Goal: Task Accomplishment & Management: Manage account settings

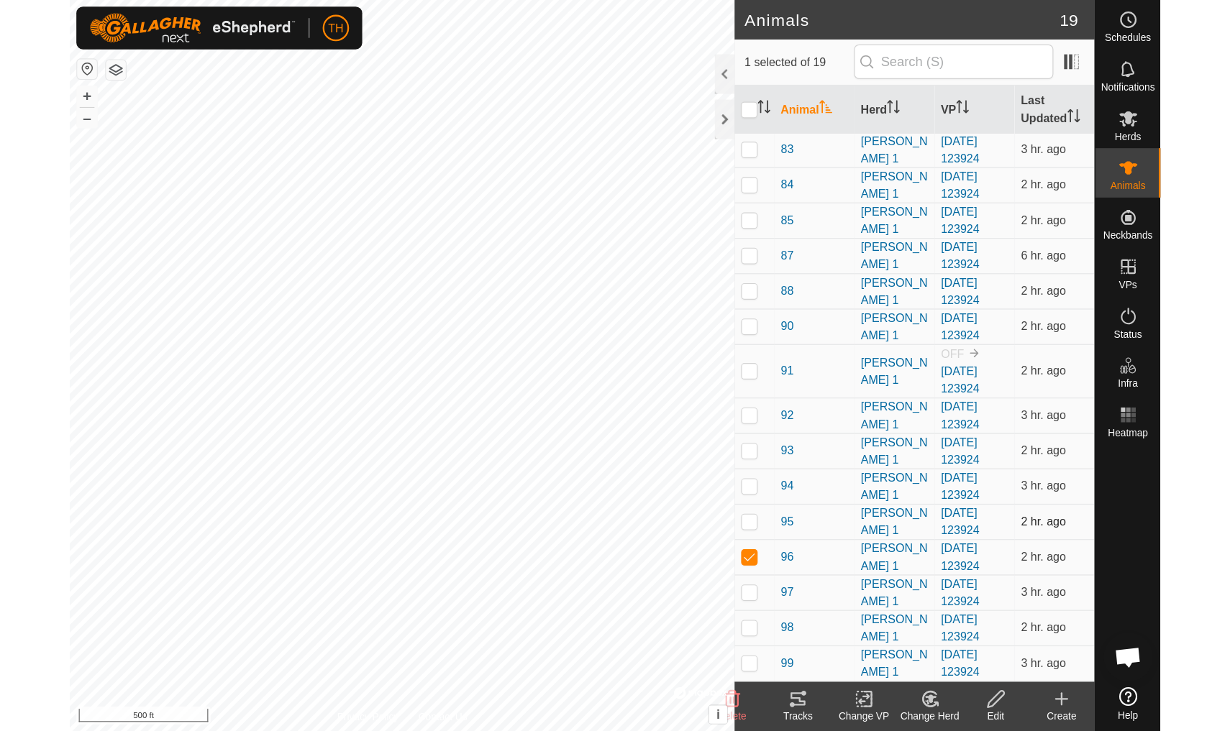
scroll to position [142, 0]
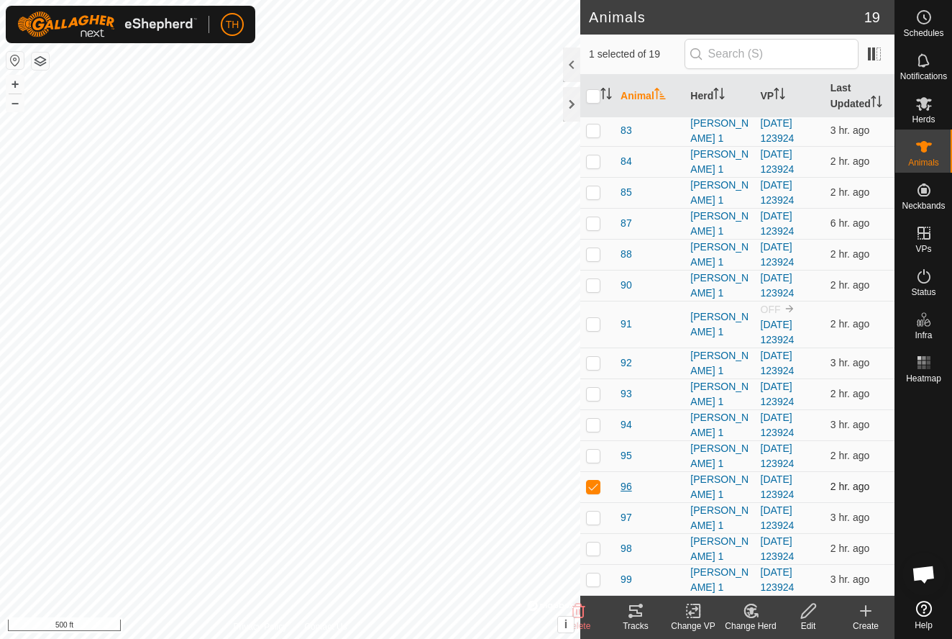
click at [623, 488] on span "96" at bounding box center [627, 486] width 12 height 15
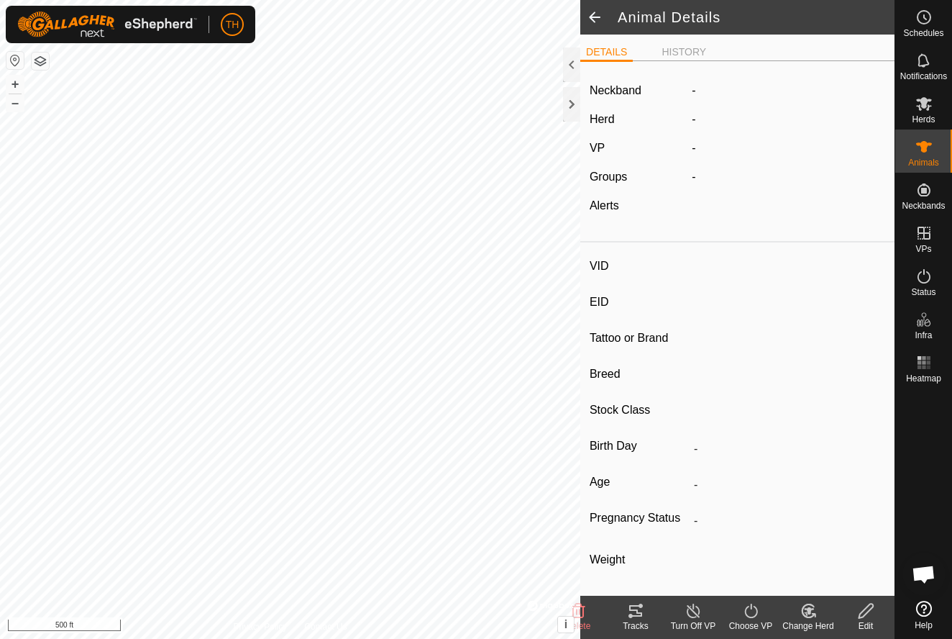
type input "96"
type input "-"
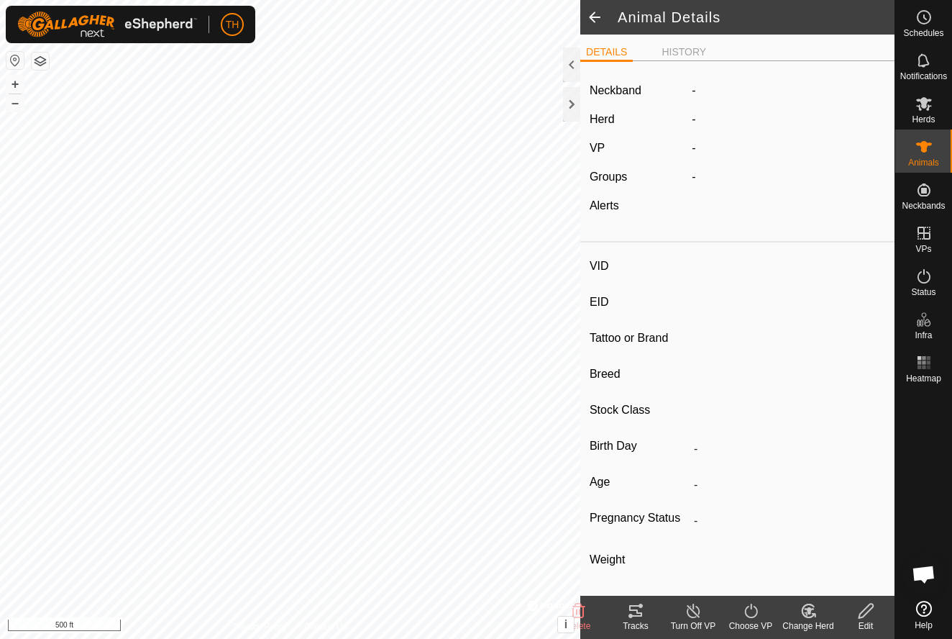
type input "0 kg"
type input "-"
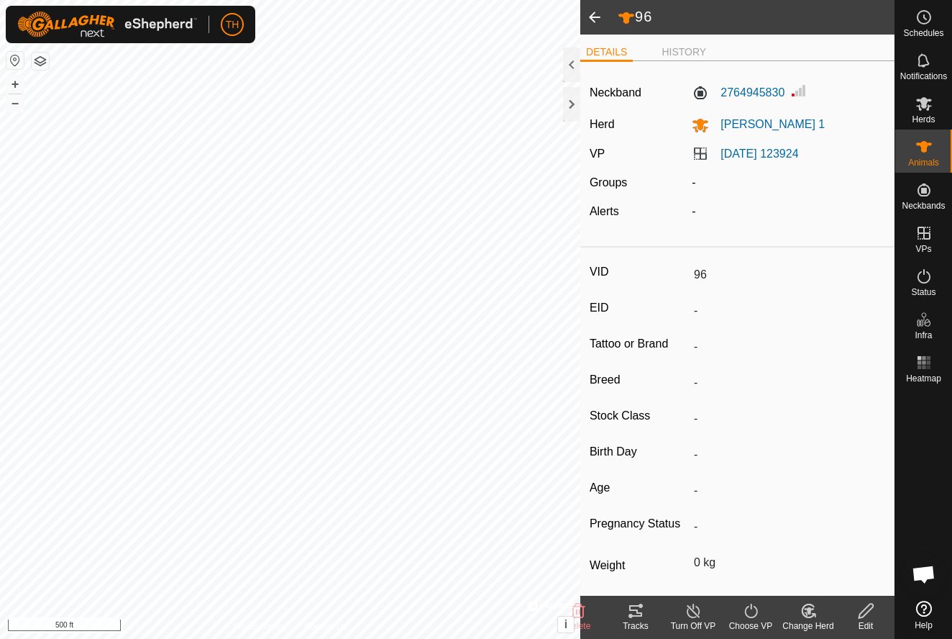
click at [639, 611] on icon at bounding box center [635, 610] width 17 height 17
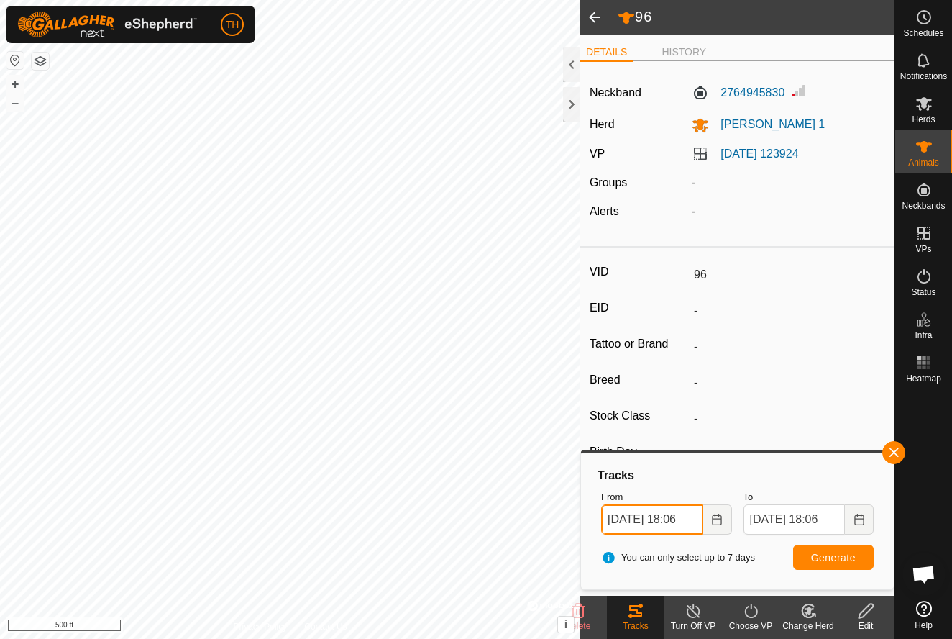
click at [690, 518] on input "[DATE] 18:06" at bounding box center [651, 519] width 101 height 30
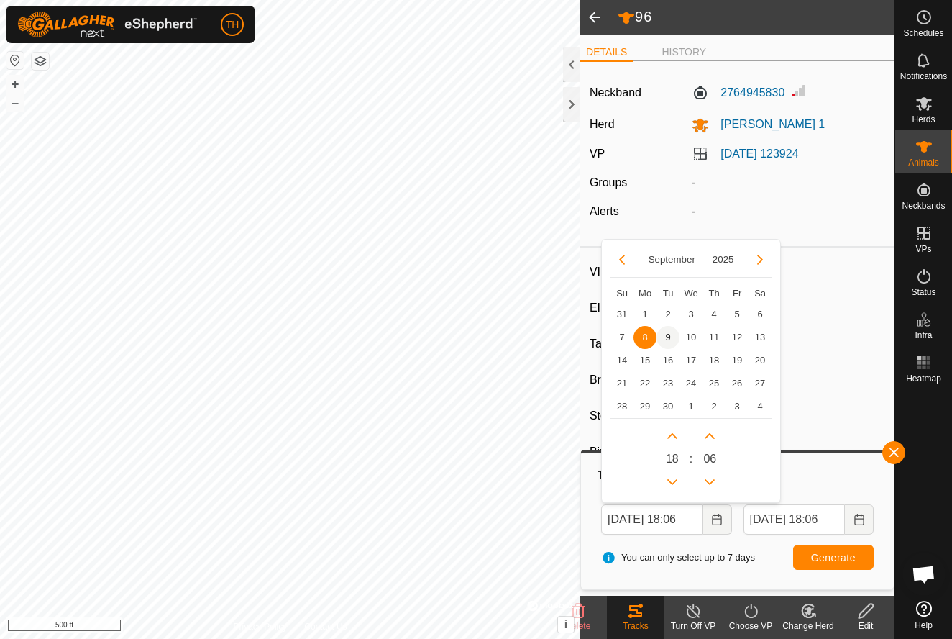
click at [666, 332] on span "9" at bounding box center [668, 337] width 23 height 23
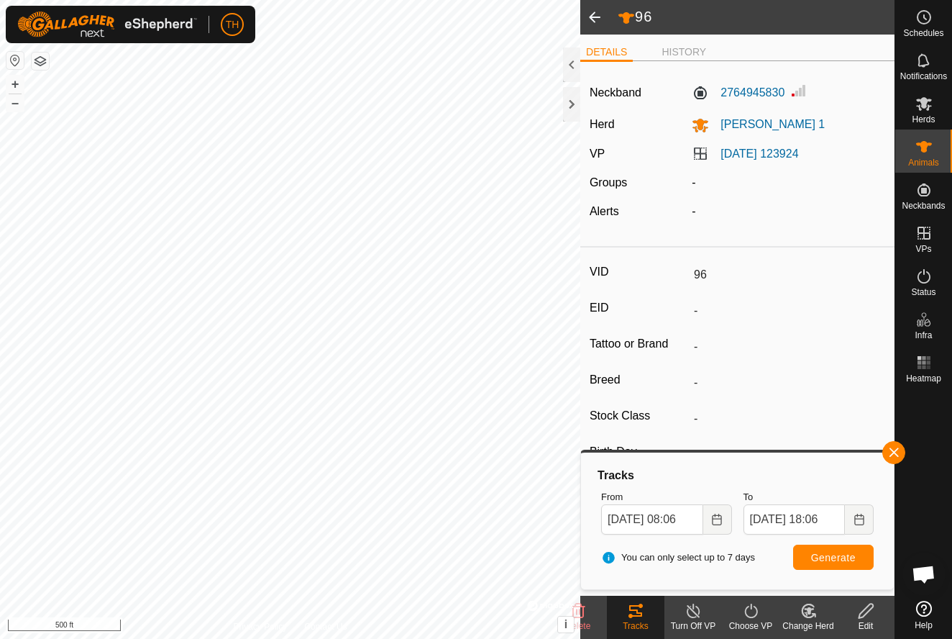
click at [834, 557] on span "Generate" at bounding box center [833, 558] width 45 height 12
click at [690, 518] on input "[DATE] 08:06" at bounding box center [651, 519] width 101 height 30
type input "[DATE] 14:06"
click at [834, 554] on span "Generate" at bounding box center [833, 558] width 45 height 12
click at [590, 17] on span at bounding box center [594, 17] width 29 height 35
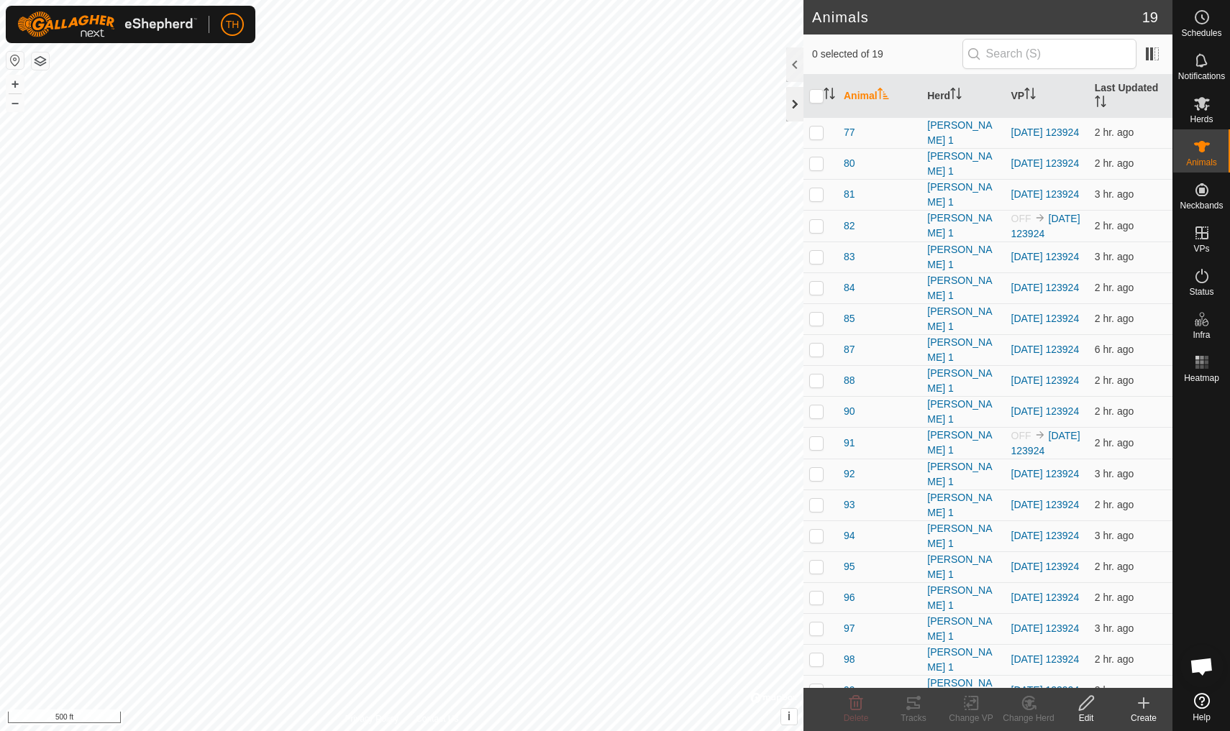
click at [798, 103] on div at bounding box center [794, 104] width 17 height 35
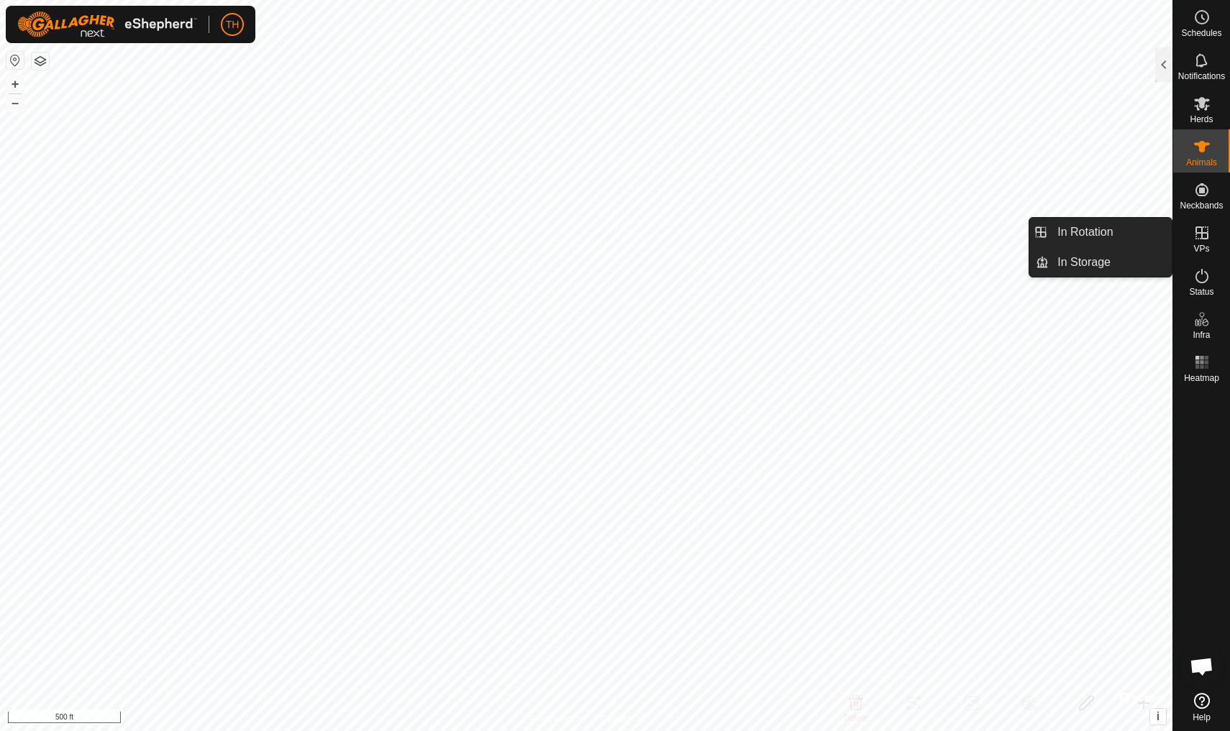
click at [951, 239] on icon at bounding box center [1201, 232] width 17 height 17
click at [951, 232] on link "In Rotation" at bounding box center [1110, 232] width 123 height 29
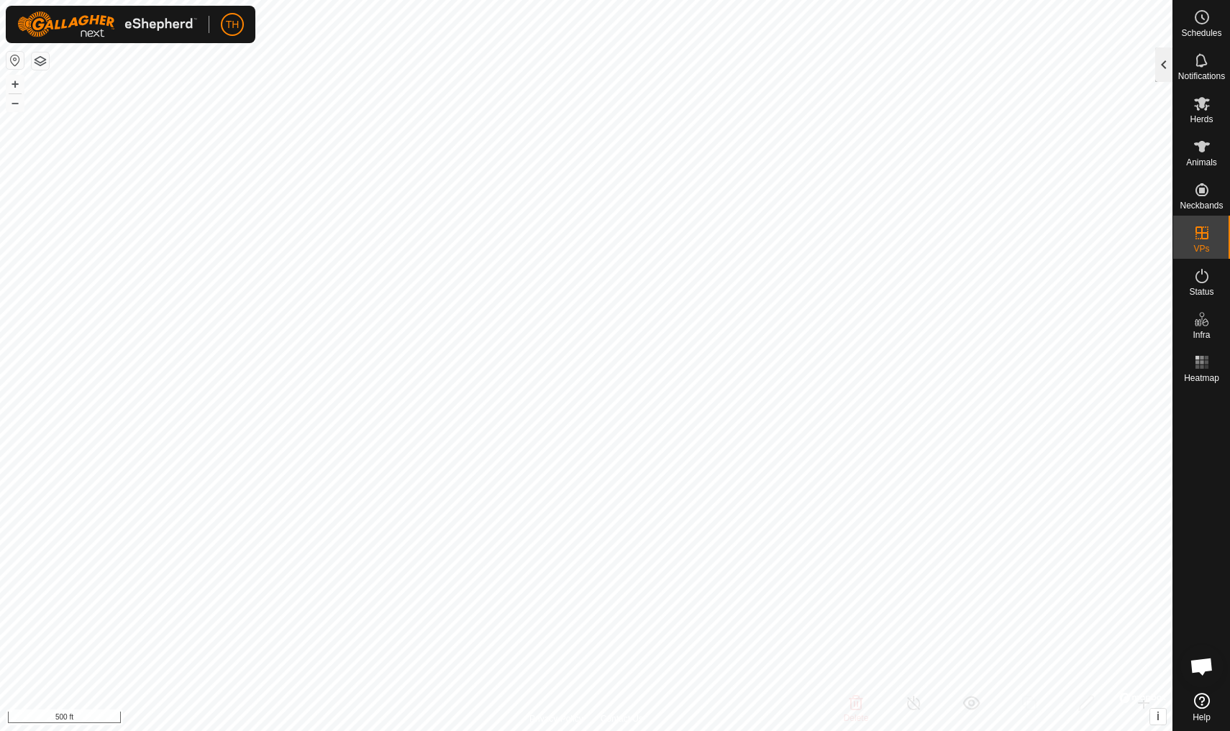
click at [951, 64] on div at bounding box center [1163, 64] width 17 height 35
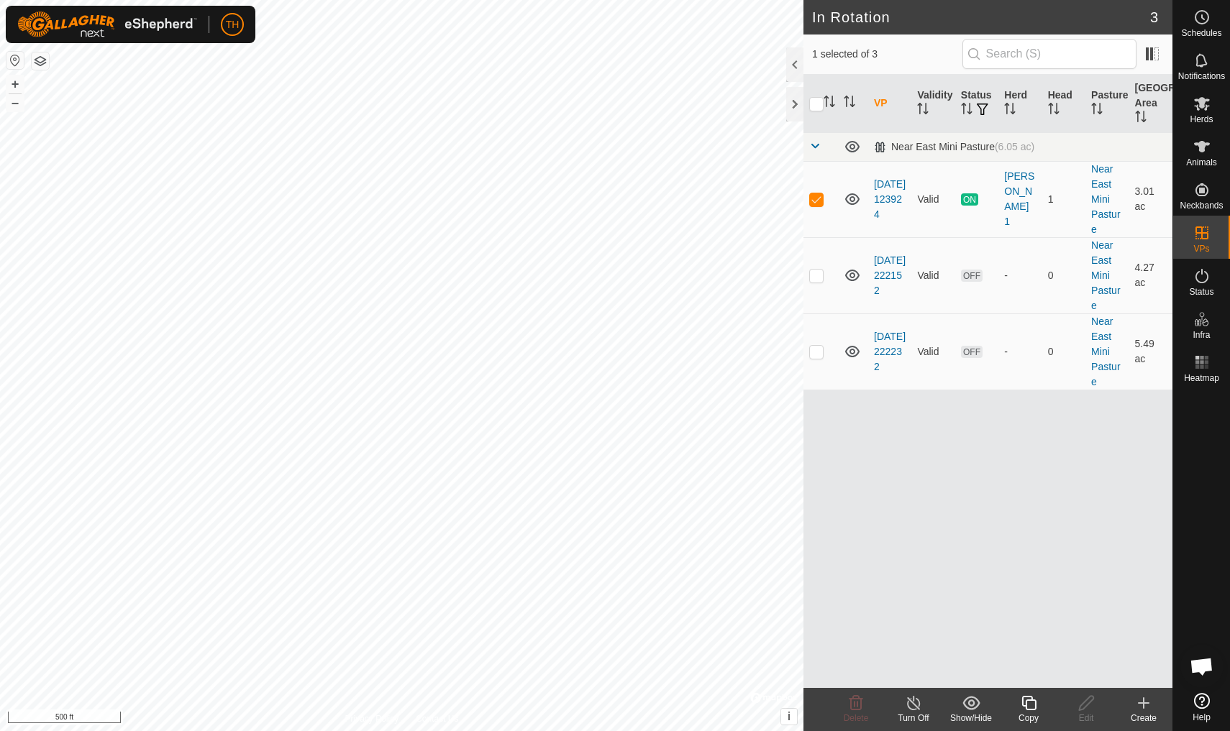
click at [951, 638] on icon at bounding box center [1143, 703] width 10 height 0
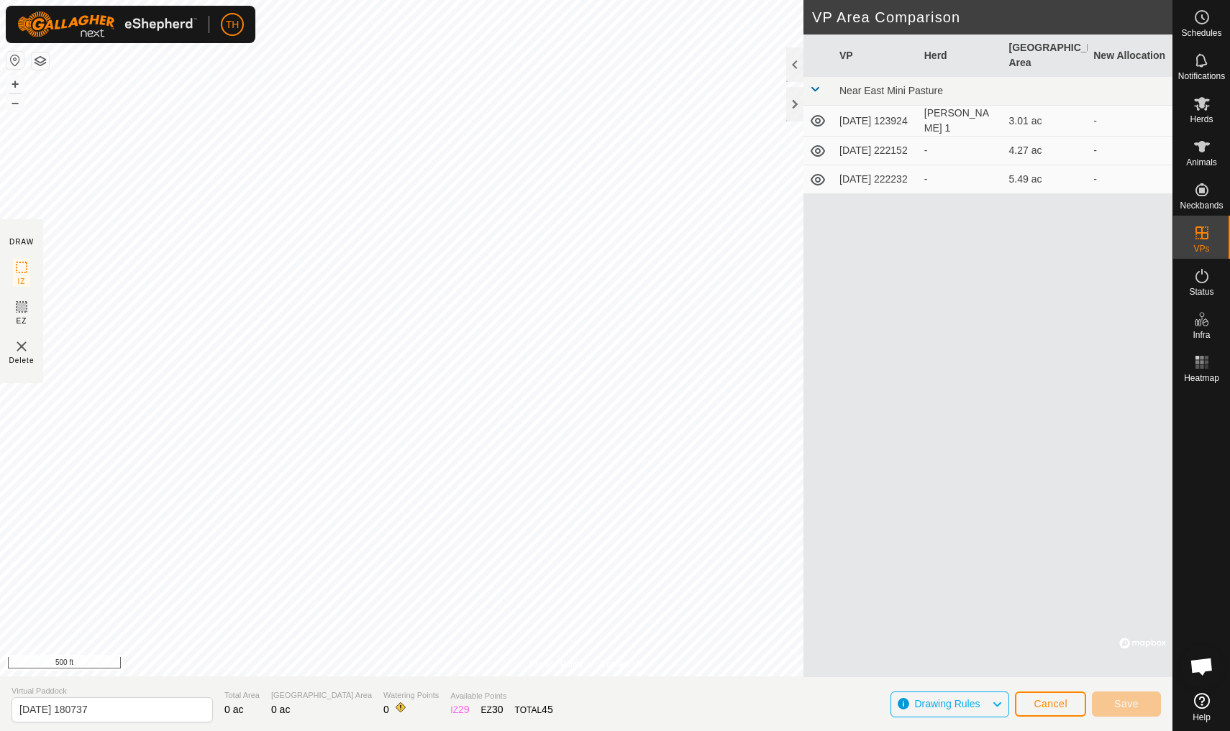
click at [951, 638] on button "Cancel" at bounding box center [1050, 704] width 71 height 25
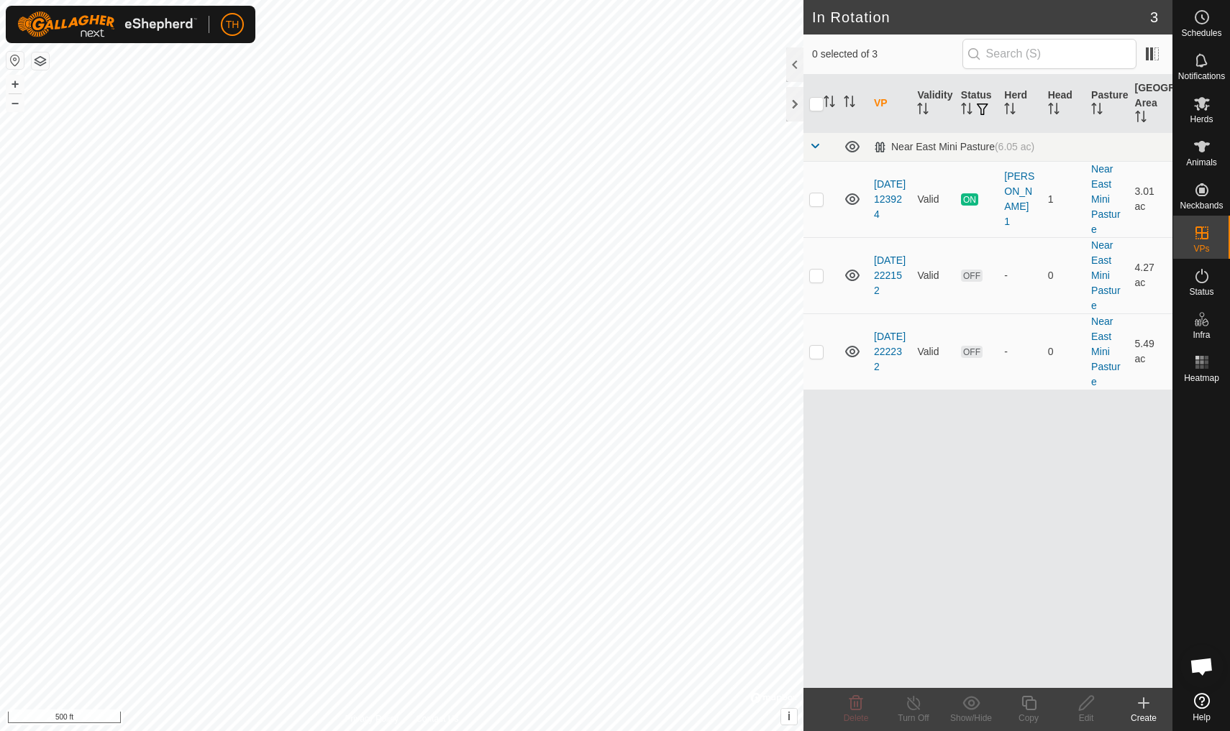
click at [951, 638] on icon at bounding box center [1143, 703] width 17 height 17
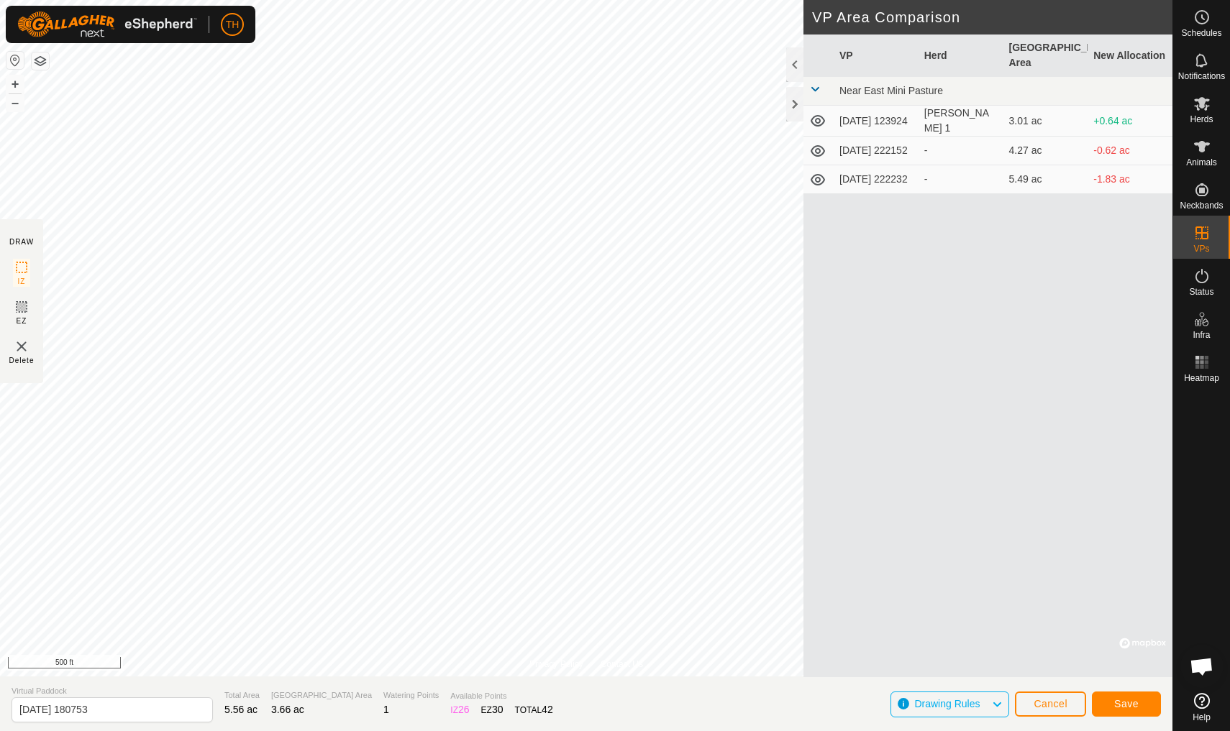
click at [951, 638] on span "Save" at bounding box center [1126, 704] width 24 height 12
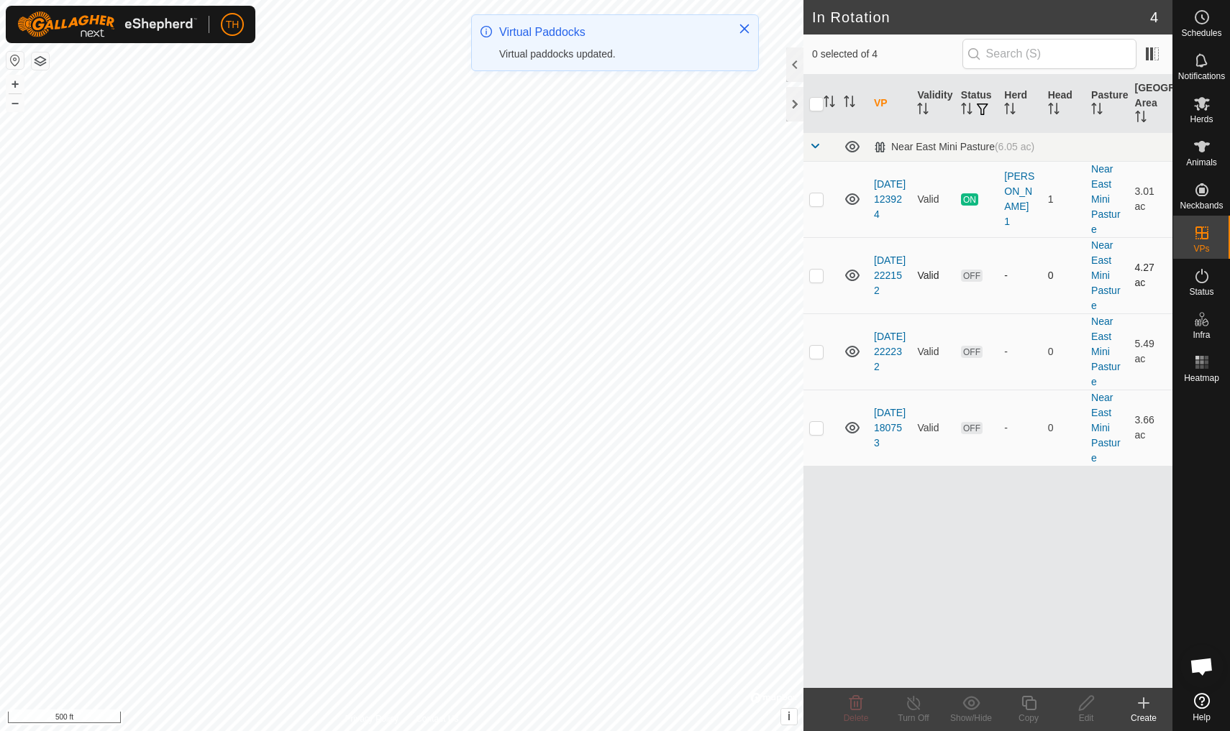
click at [815, 279] on p-checkbox at bounding box center [816, 276] width 14 height 12
checkbox input "true"
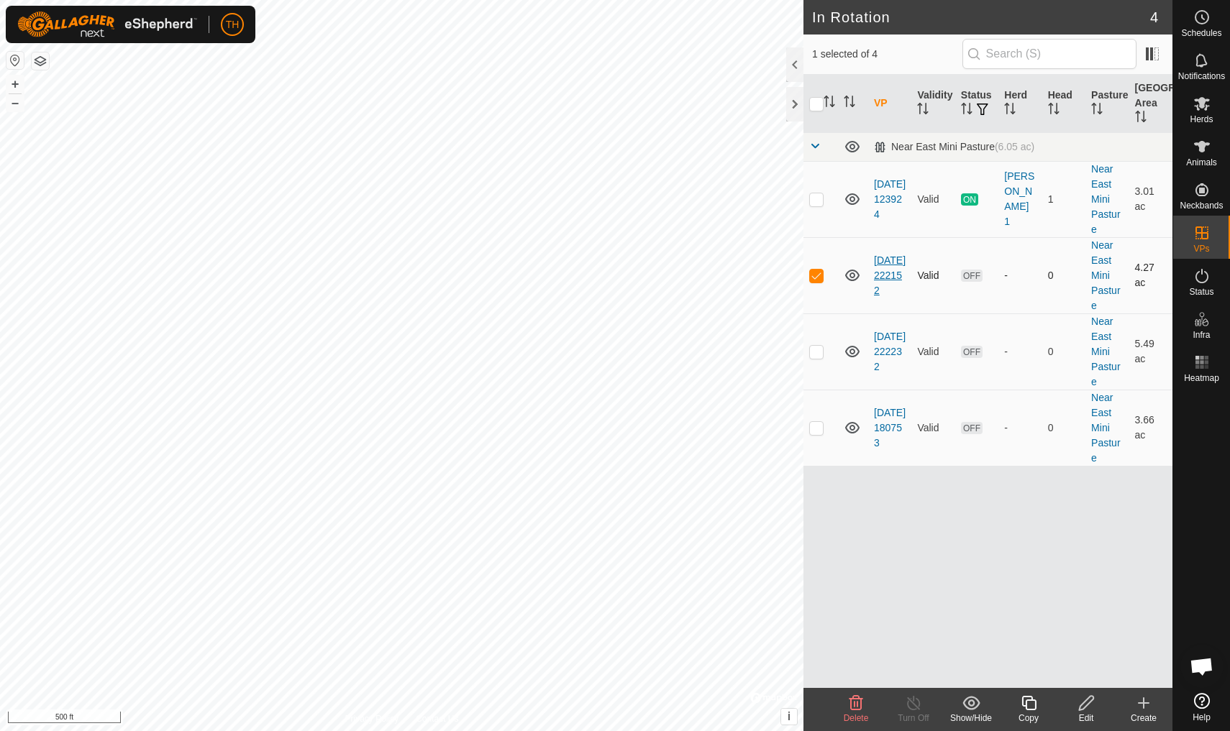
click at [885, 255] on link "[DATE] 222152" at bounding box center [890, 276] width 32 height 42
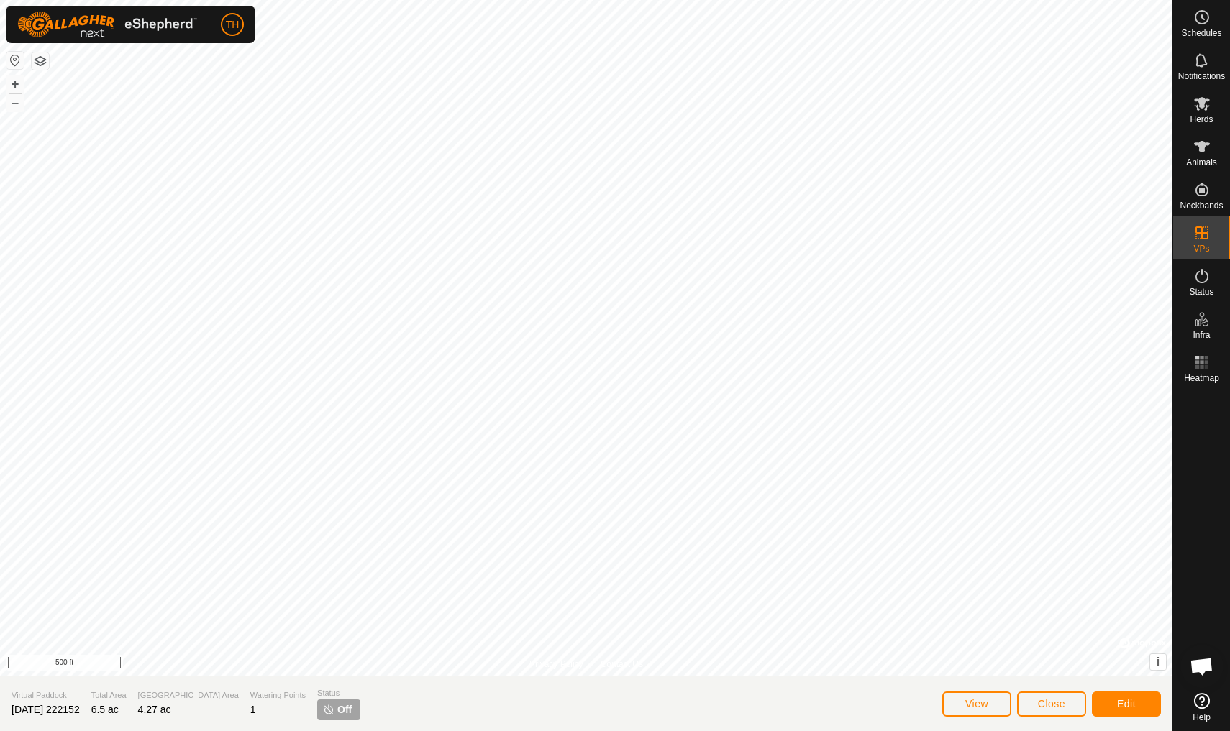
click at [951, 638] on span "View" at bounding box center [976, 704] width 23 height 12
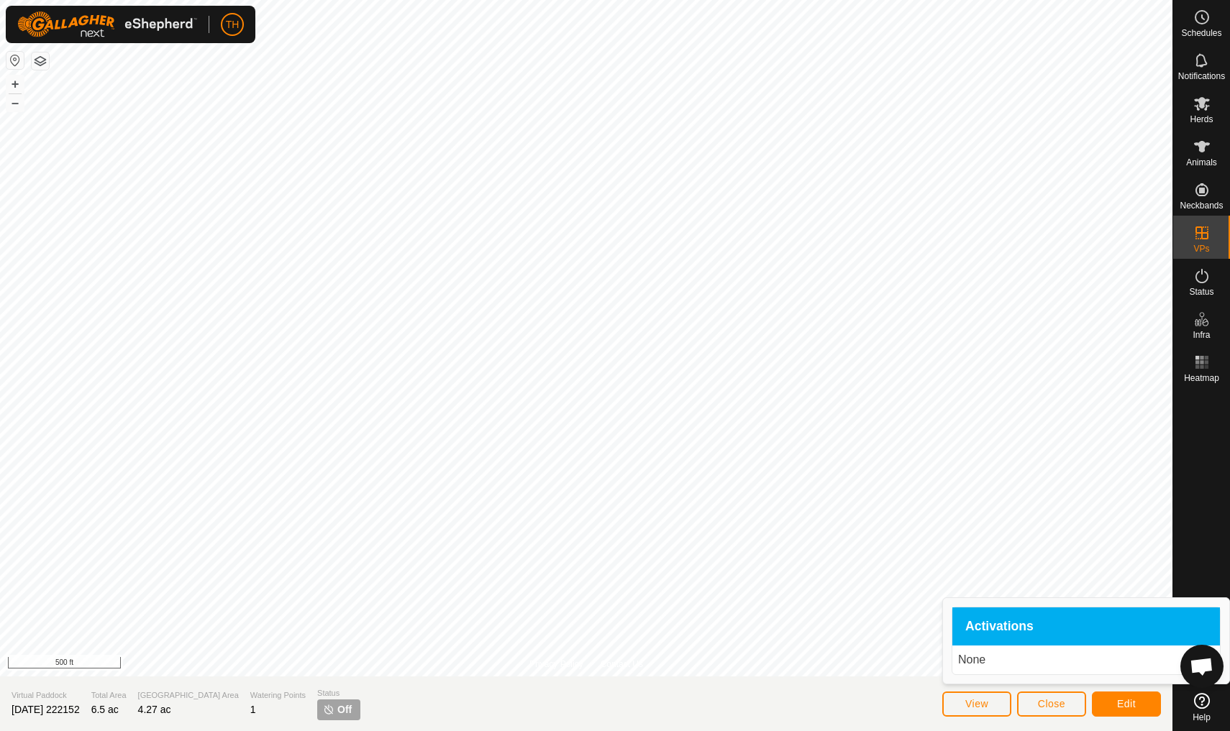
click at [951, 638] on span "Close" at bounding box center [1051, 704] width 27 height 12
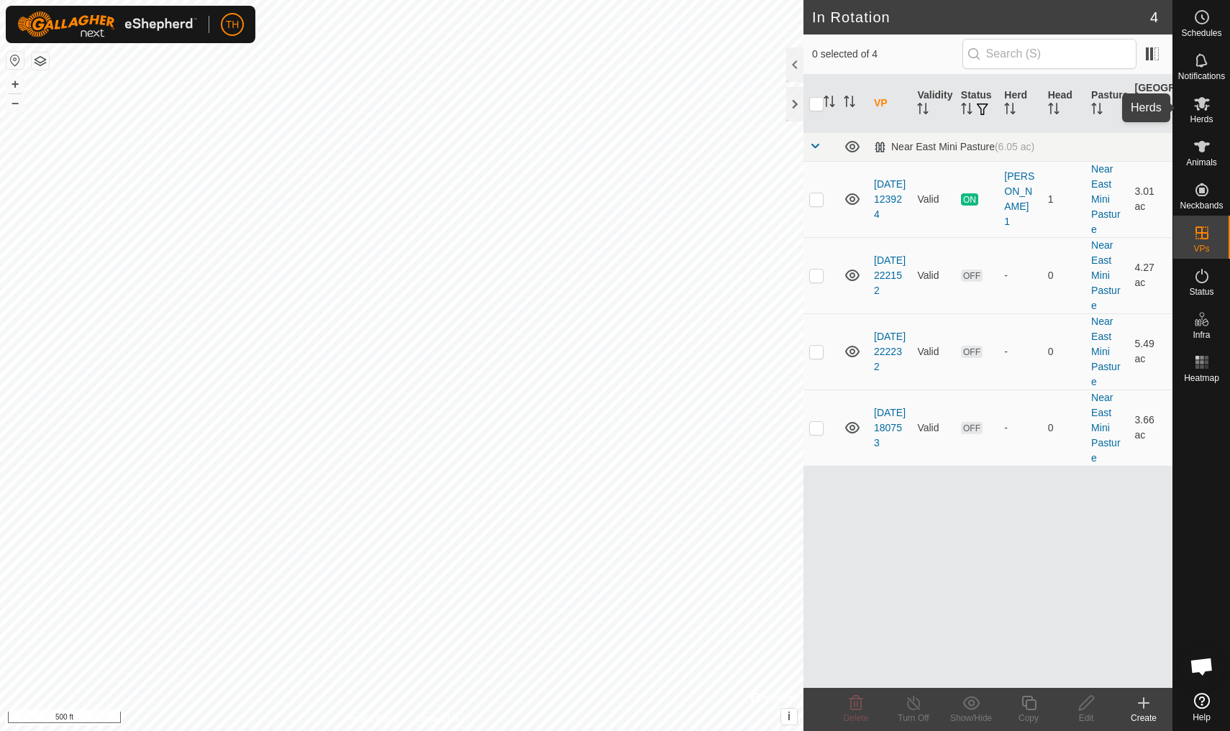
click at [951, 104] on icon at bounding box center [1202, 104] width 16 height 14
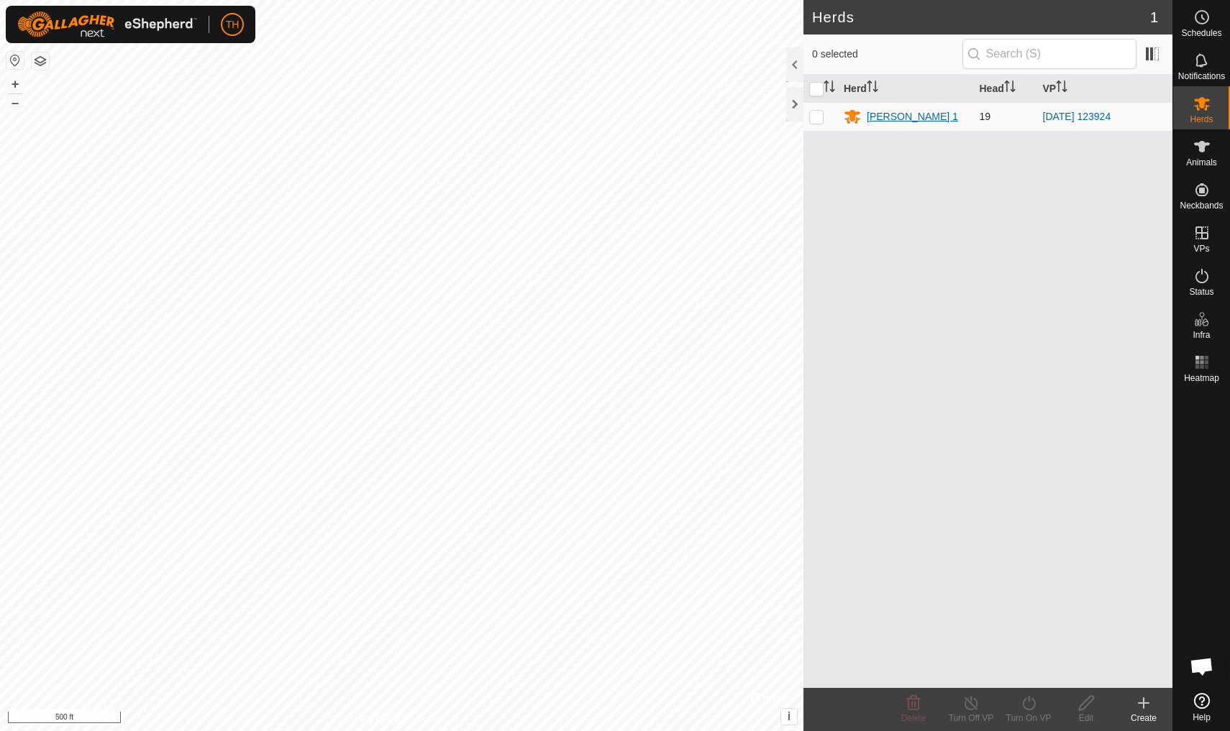
click at [877, 117] on div "[PERSON_NAME] 1" at bounding box center [912, 116] width 91 height 15
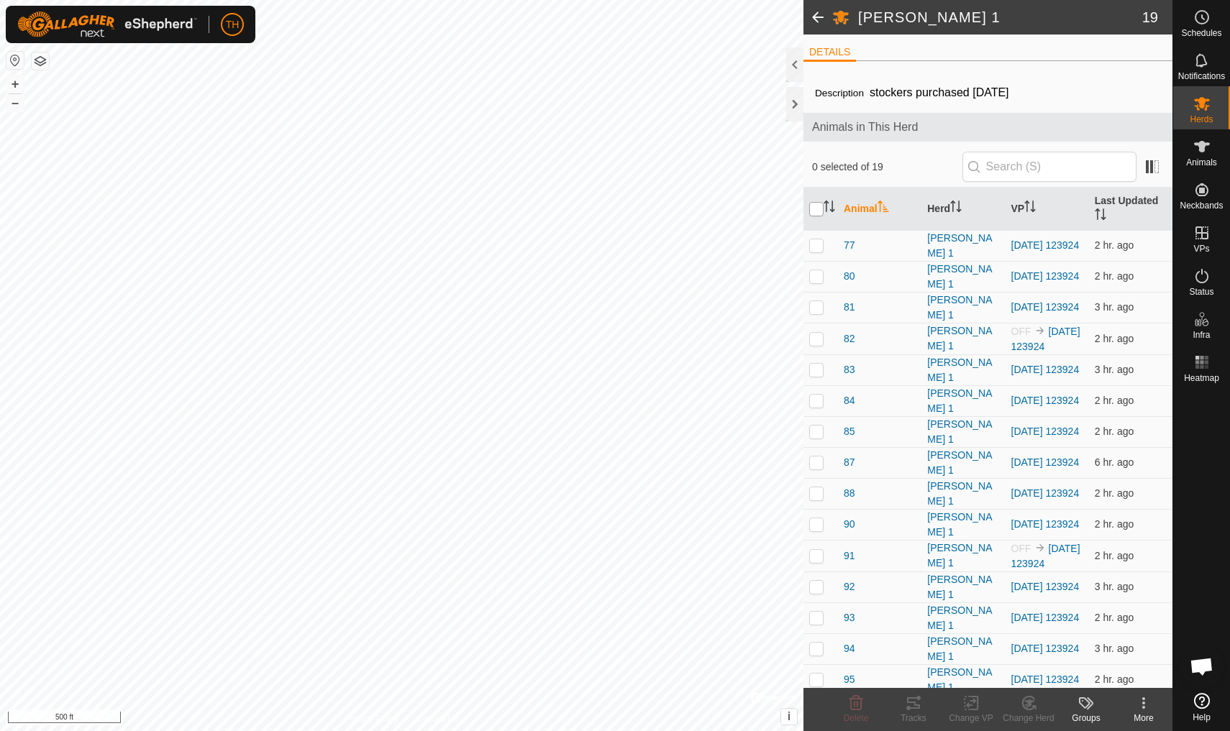
click at [816, 214] on input "checkbox" at bounding box center [816, 209] width 14 height 14
checkbox input "true"
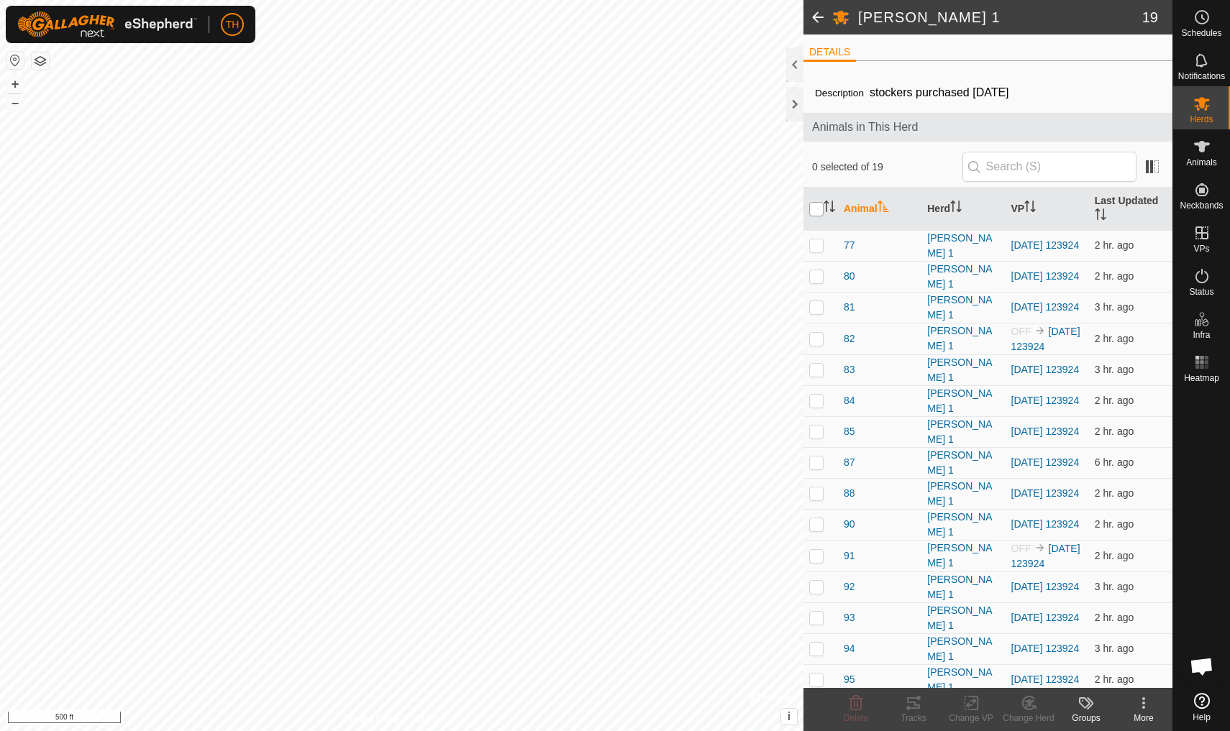
checkbox input "true"
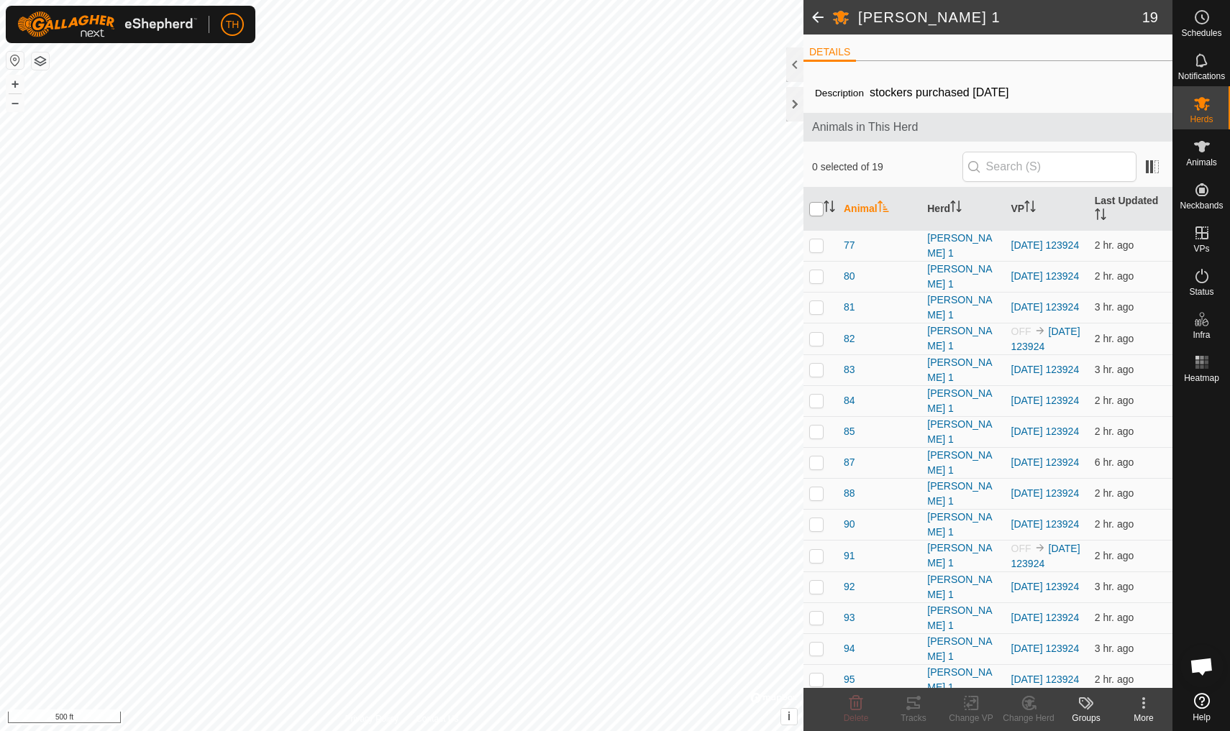
checkbox input "true"
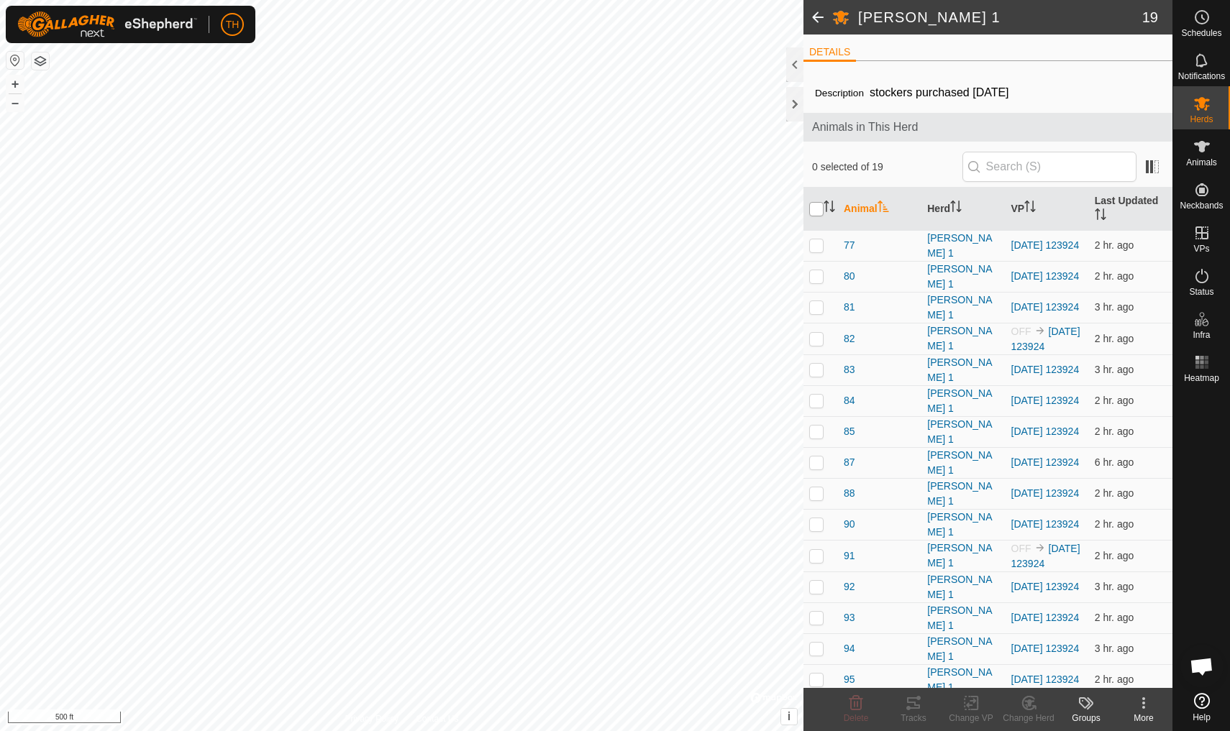
checkbox input "true"
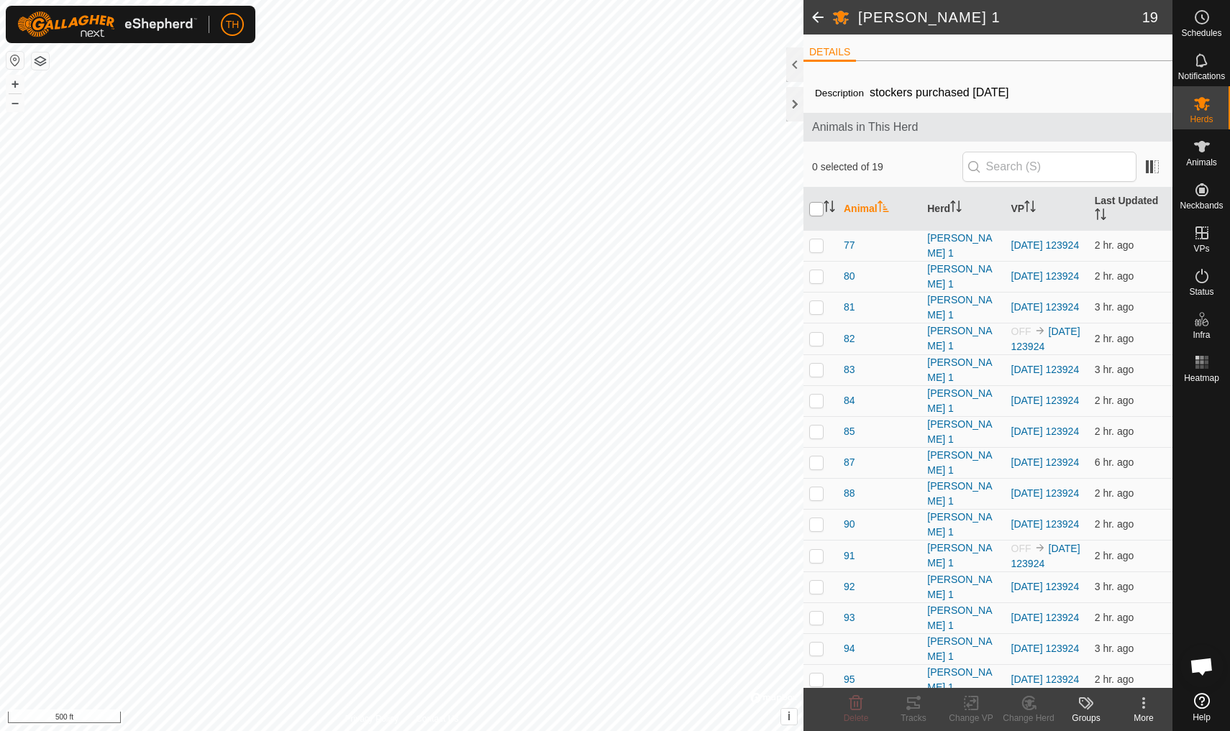
checkbox input "true"
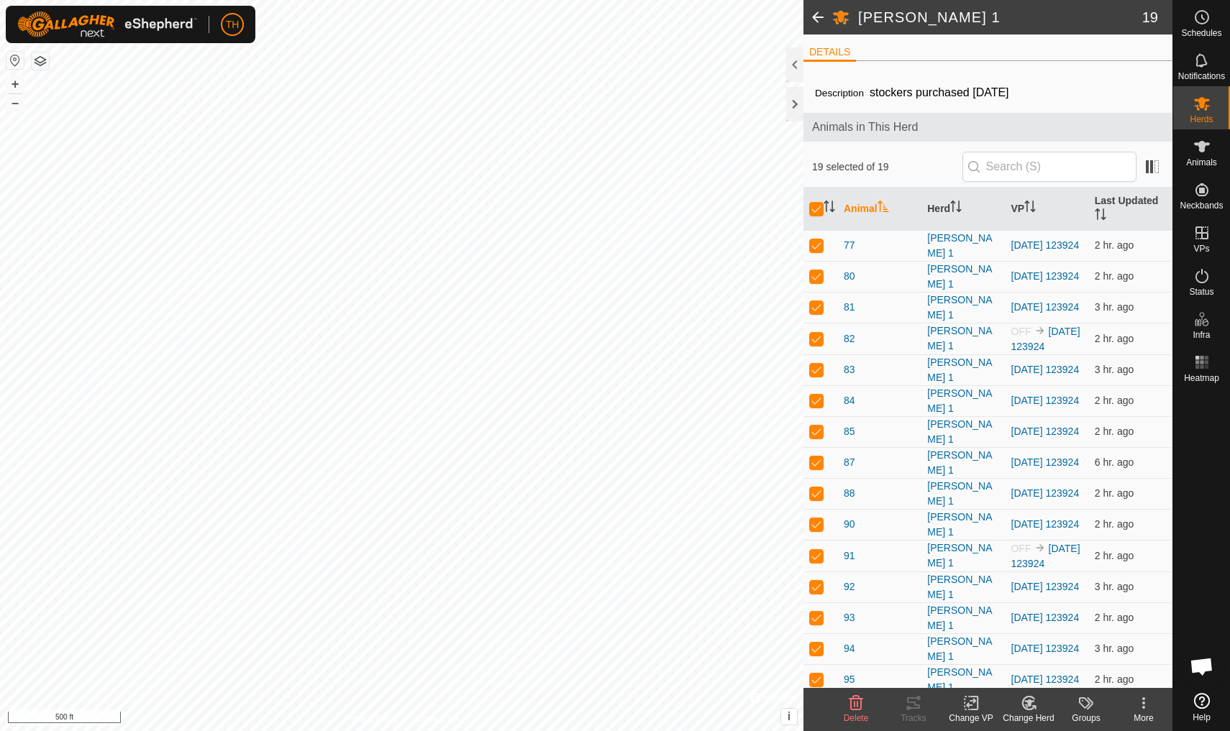
click at [951, 638] on icon at bounding box center [971, 703] width 10 height 9
click at [951, 638] on span "Choose VP..." at bounding box center [1007, 641] width 66 height 17
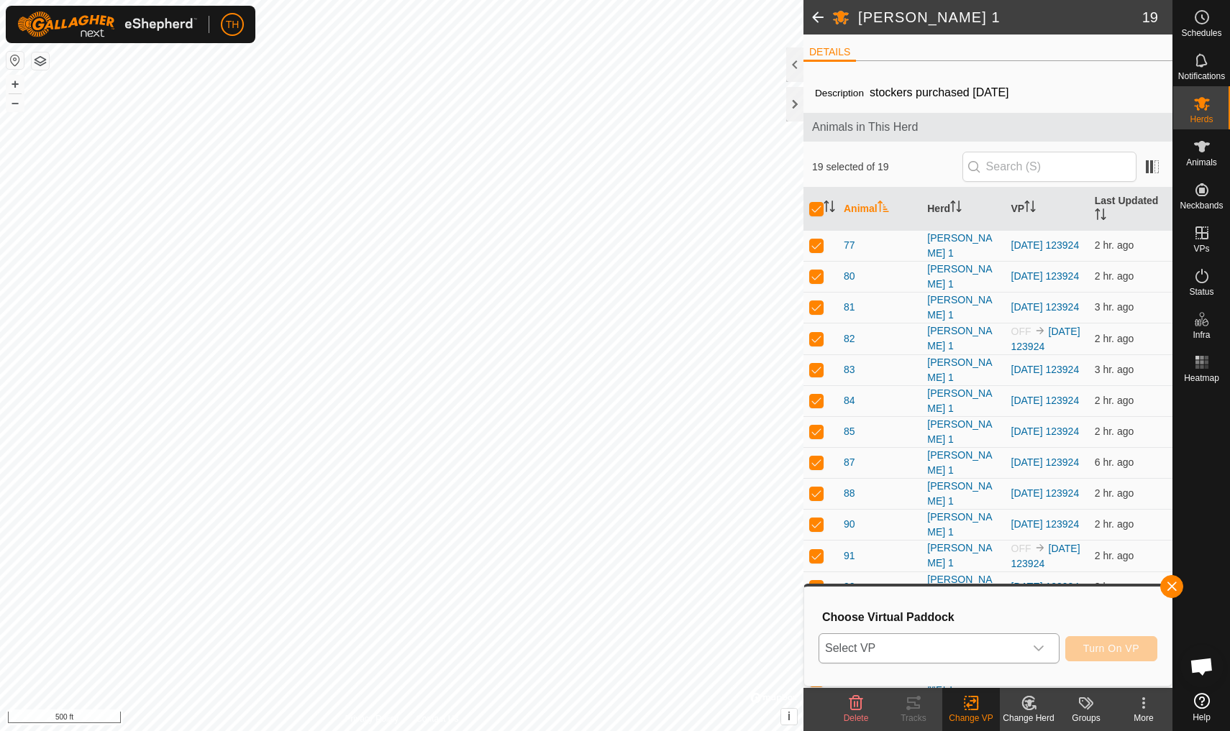
click at [951, 638] on icon "dropdown trigger" at bounding box center [1039, 649] width 12 height 12
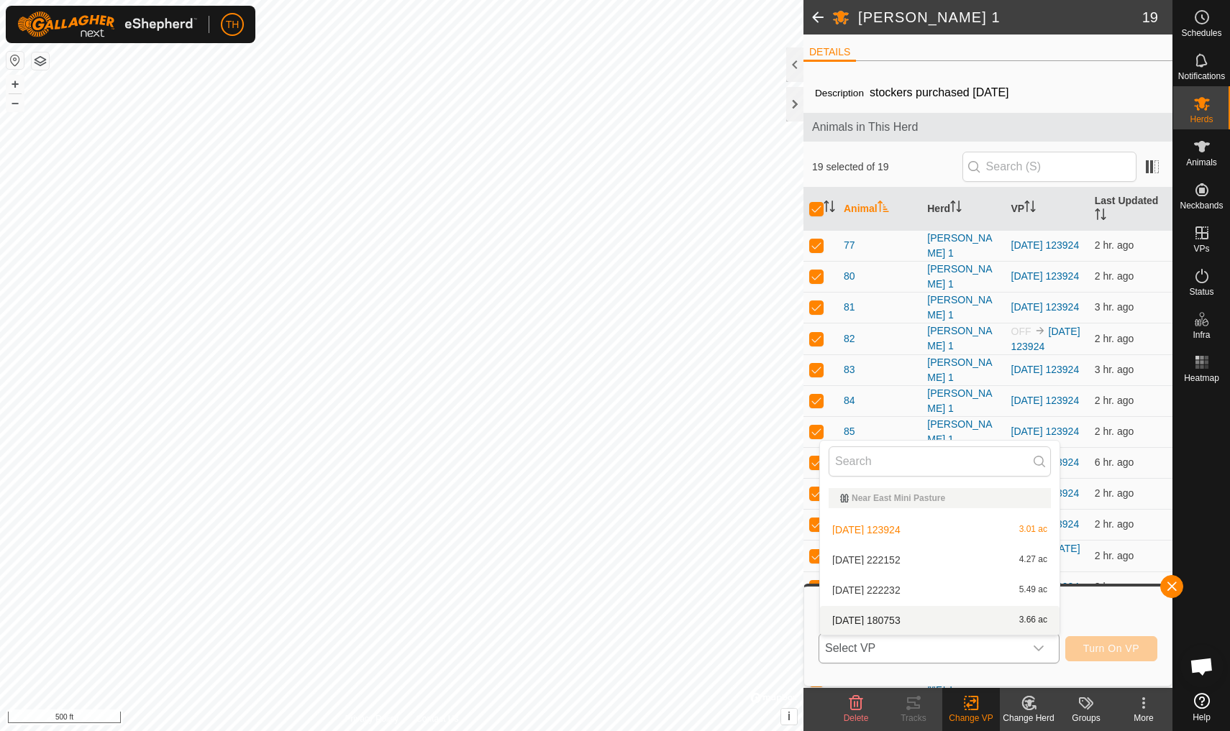
click at [900, 621] on span "[DATE] 180753" at bounding box center [866, 621] width 68 height 10
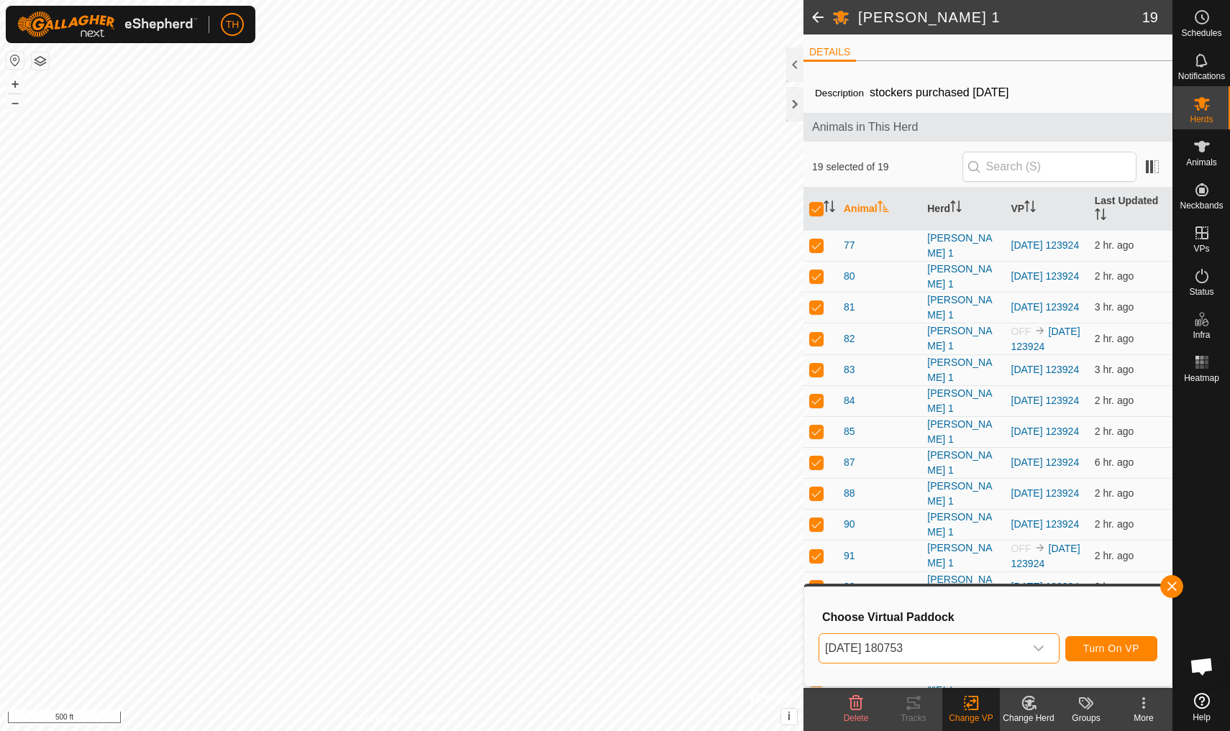
click at [951, 638] on span "Turn On VP" at bounding box center [1111, 649] width 56 height 12
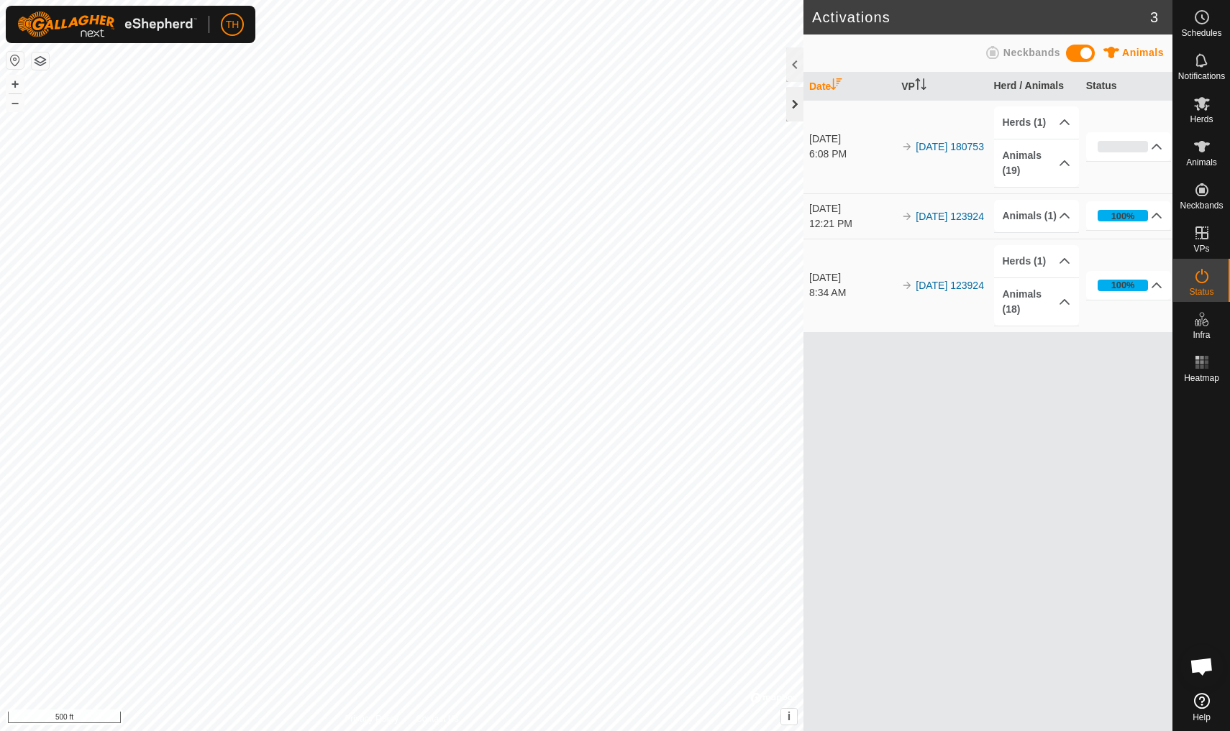
click at [795, 103] on div at bounding box center [794, 104] width 17 height 35
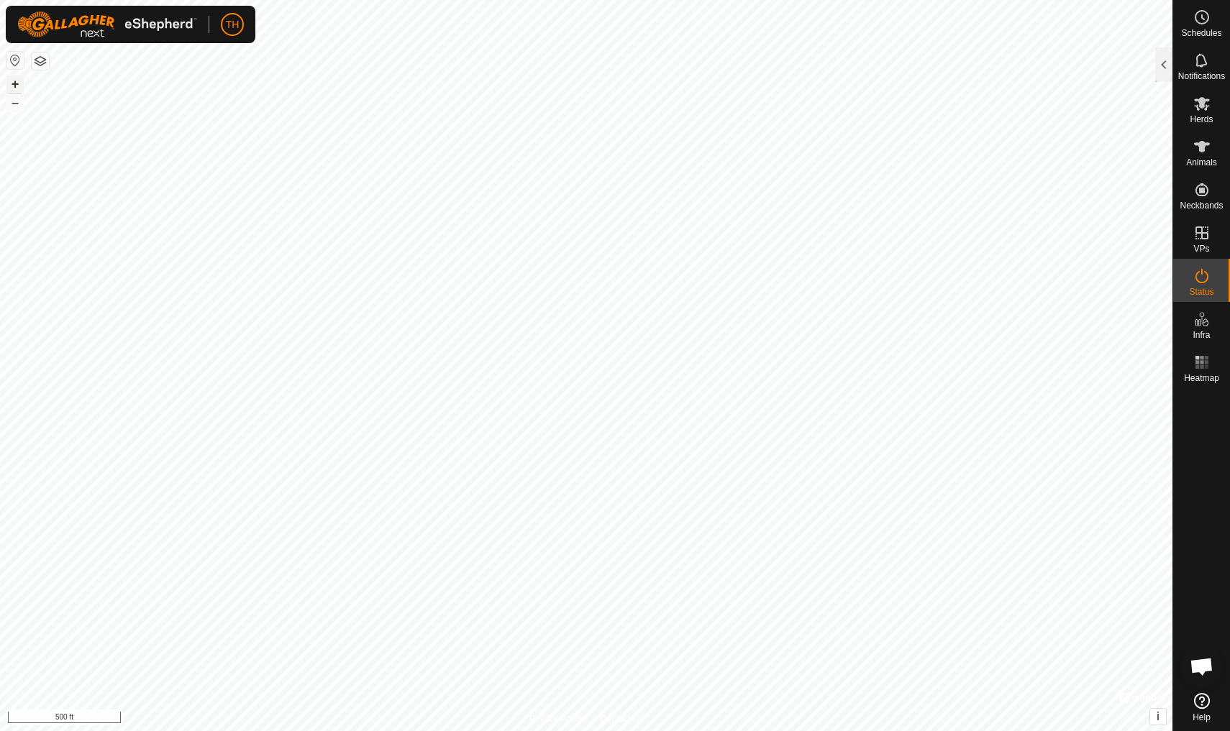
click at [12, 88] on button "+" at bounding box center [14, 84] width 17 height 17
click at [951, 147] on icon at bounding box center [1202, 147] width 16 height 12
click at [951, 70] on div at bounding box center [1163, 64] width 17 height 35
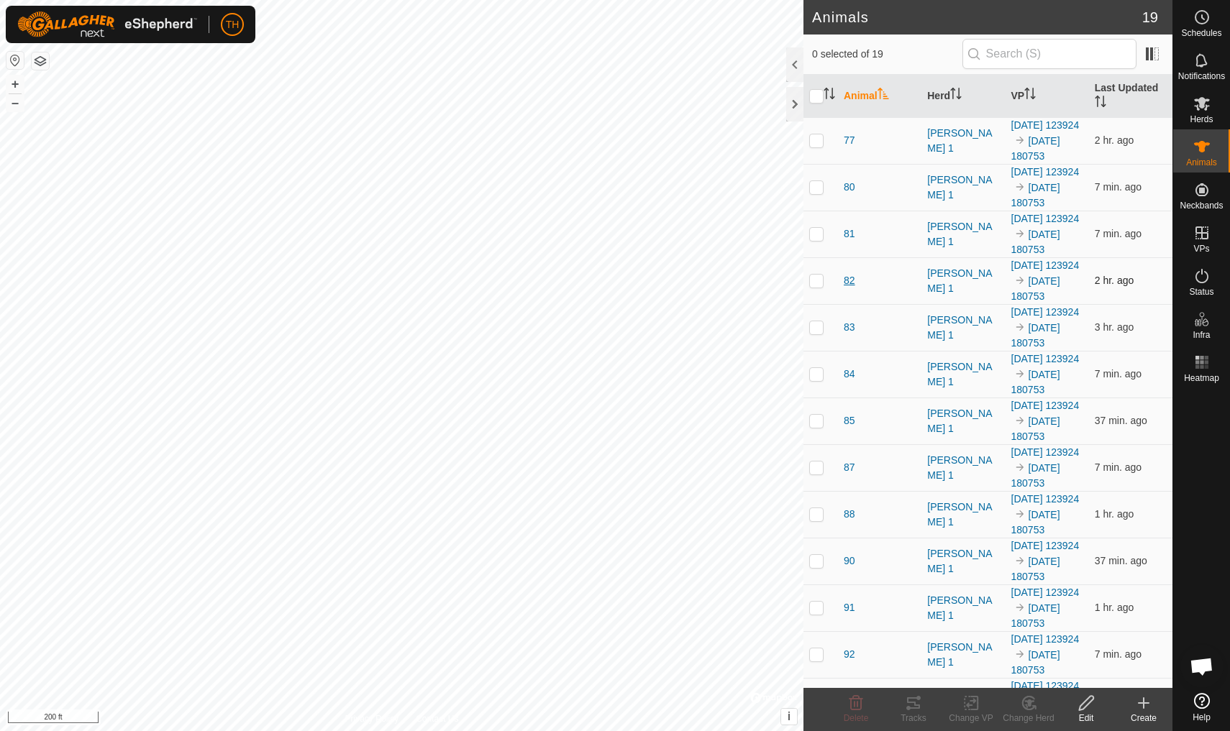
click at [851, 288] on span "82" at bounding box center [850, 280] width 12 height 15
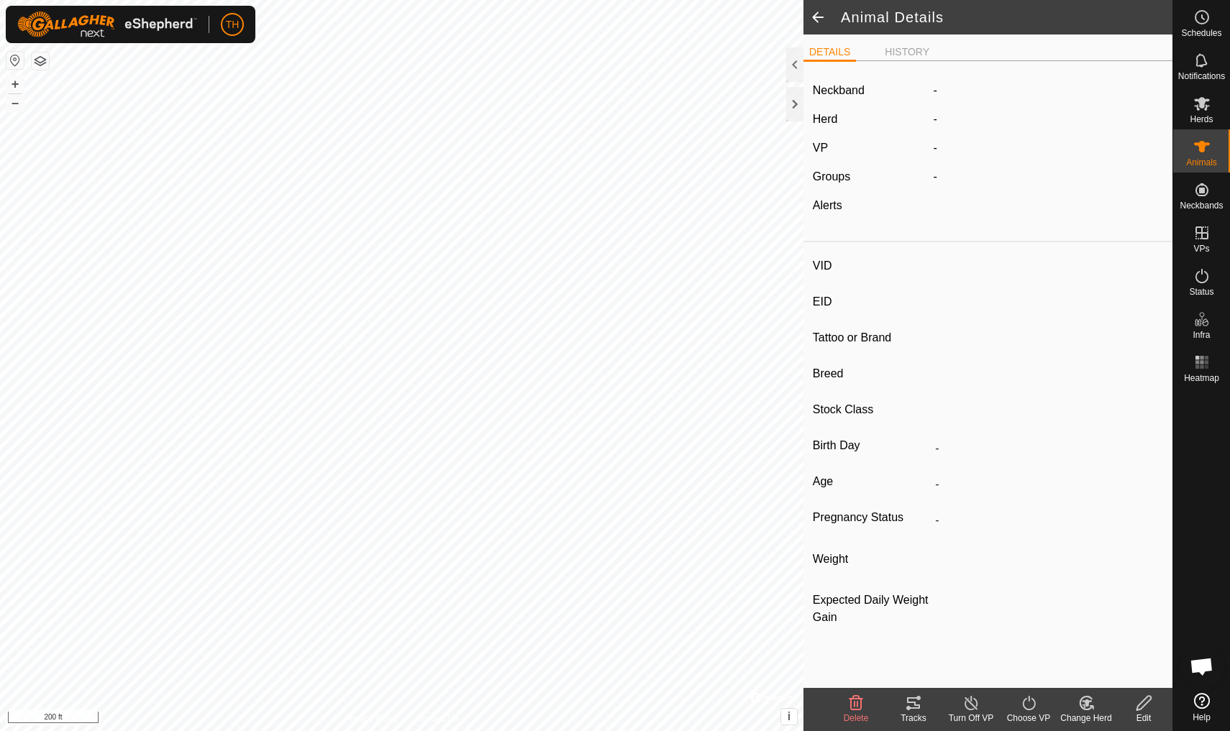
type input "82"
type input "-"
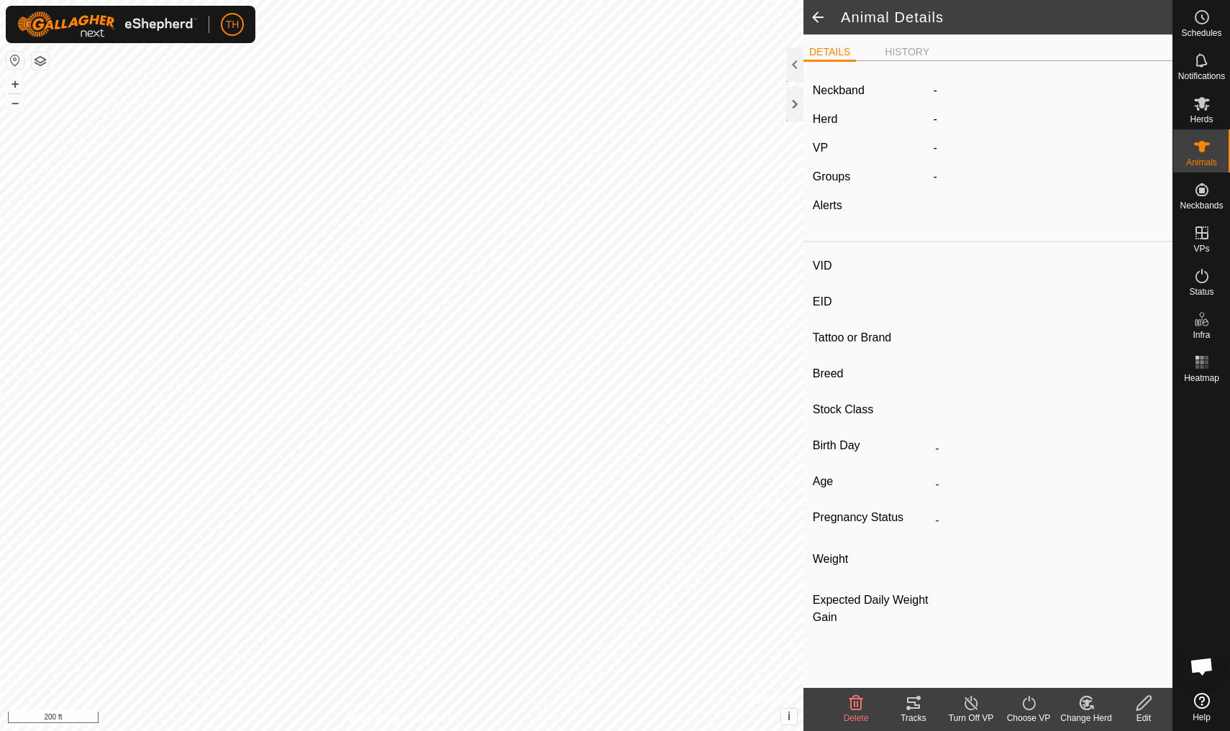
type input "0 kg"
type input "-"
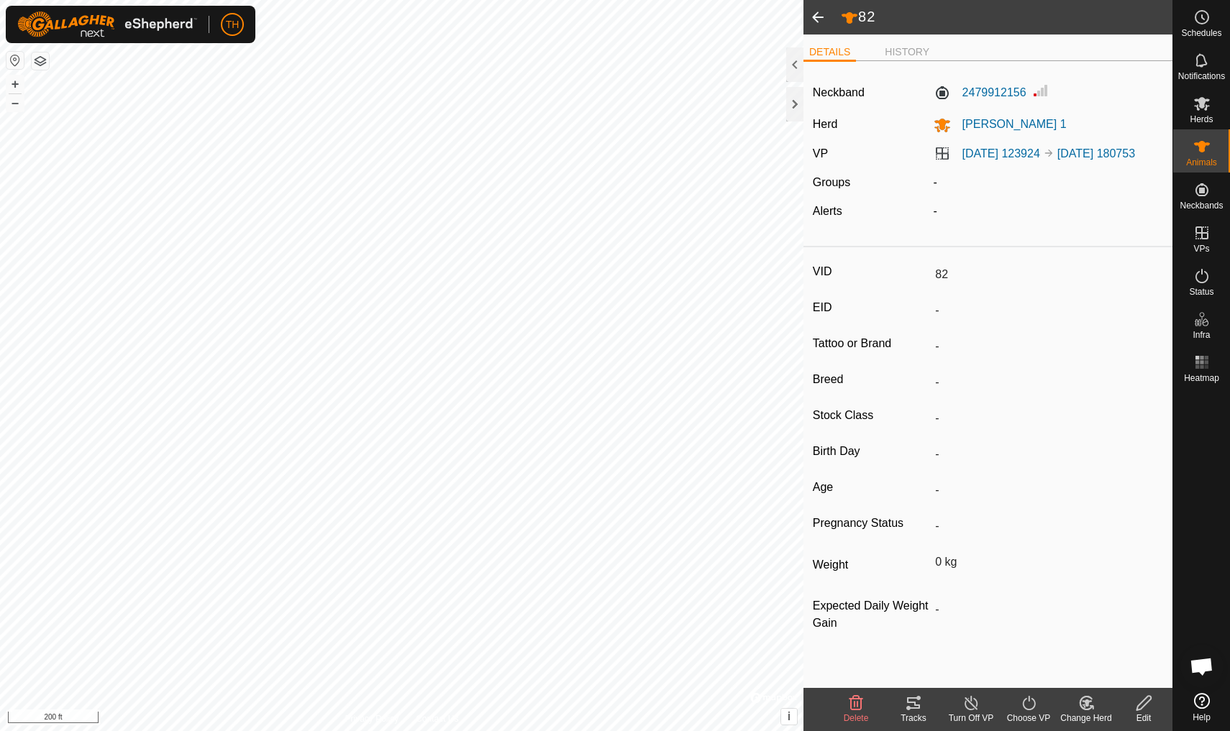
click at [913, 638] on icon at bounding box center [913, 704] width 13 height 12
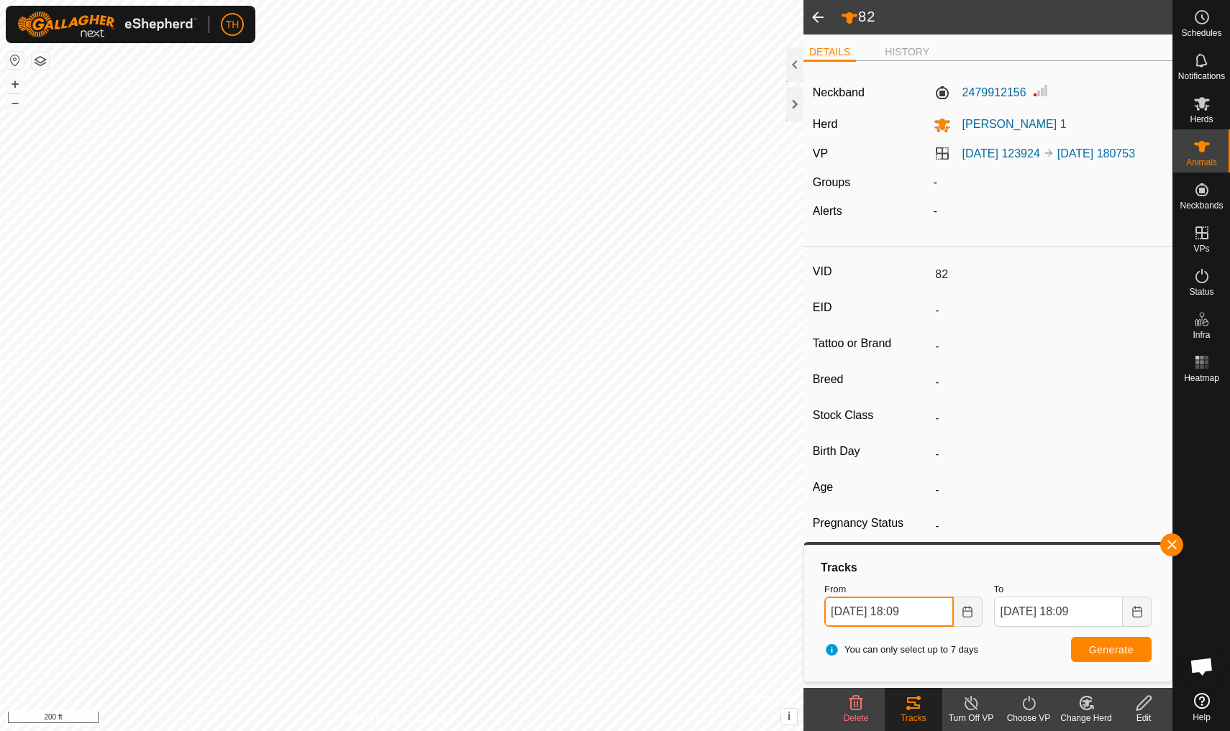
click at [866, 614] on input "[DATE] 18:09" at bounding box center [888, 612] width 129 height 30
type input "[DATE] 14:09"
click at [951, 638] on span "Generate" at bounding box center [1111, 650] width 45 height 12
click at [818, 12] on span at bounding box center [817, 17] width 29 height 35
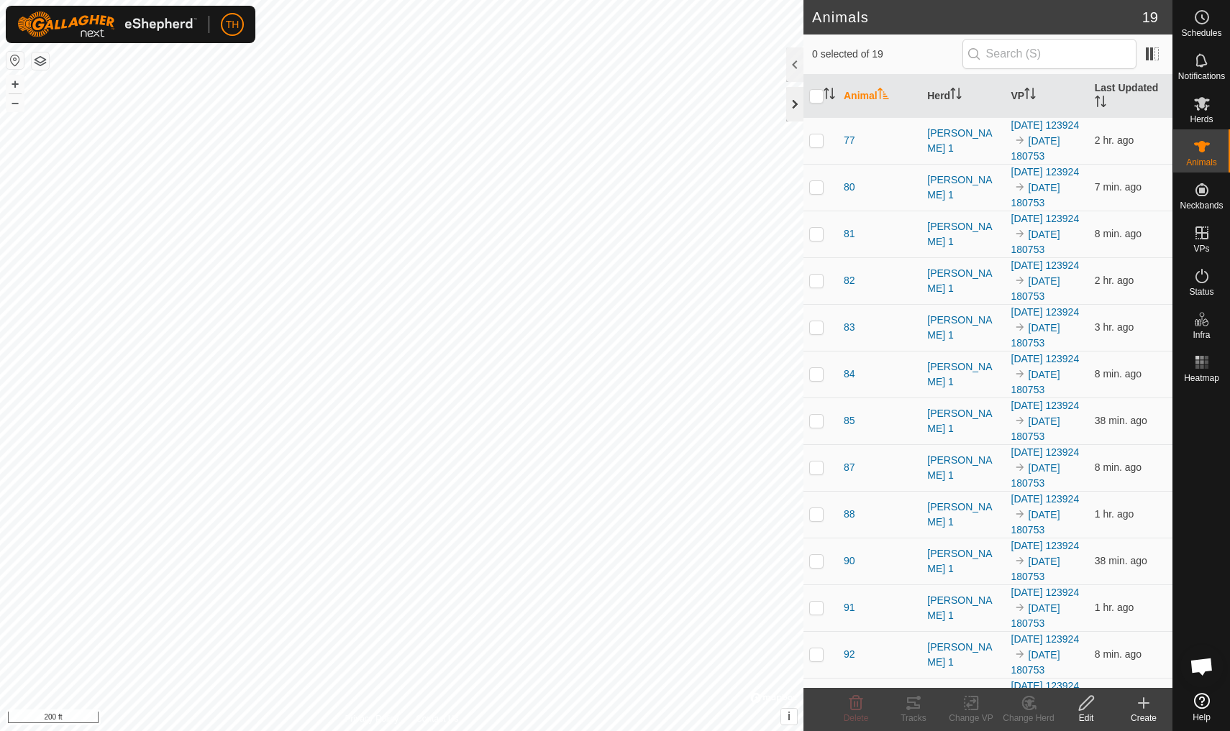
click at [795, 102] on div at bounding box center [794, 104] width 17 height 35
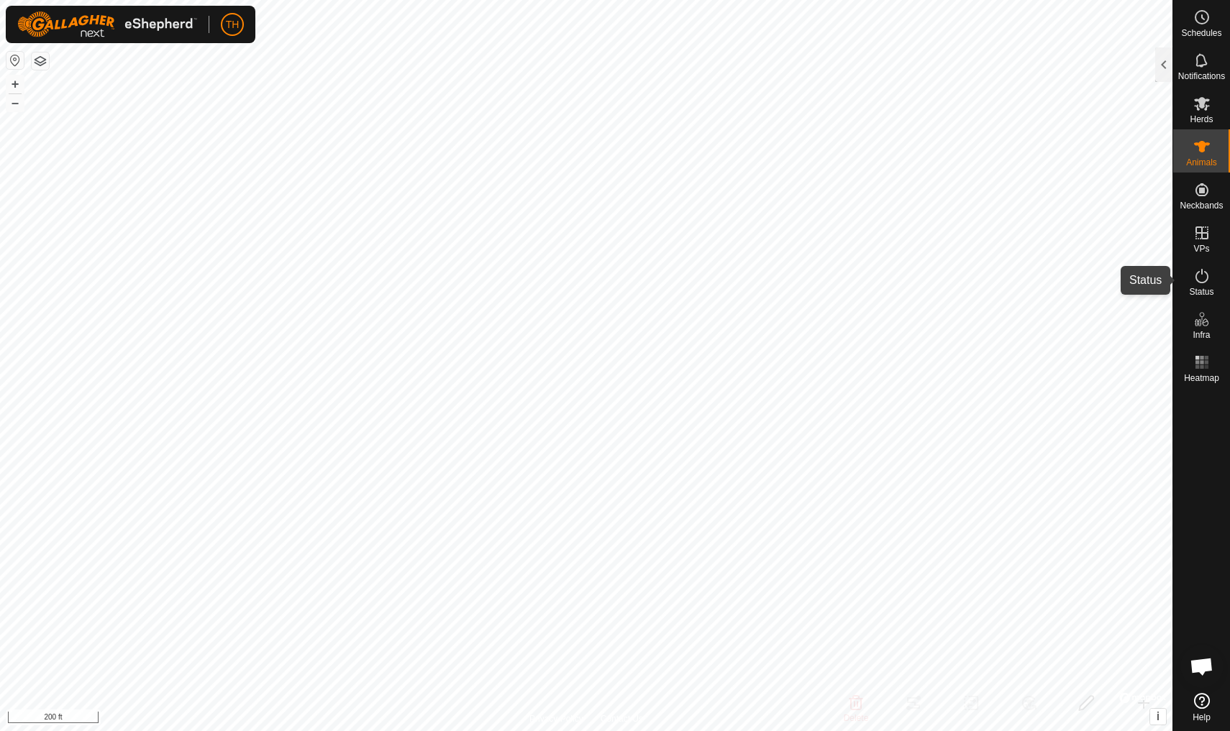
click at [951, 278] on icon at bounding box center [1201, 276] width 17 height 17
click at [951, 65] on div at bounding box center [1163, 64] width 17 height 35
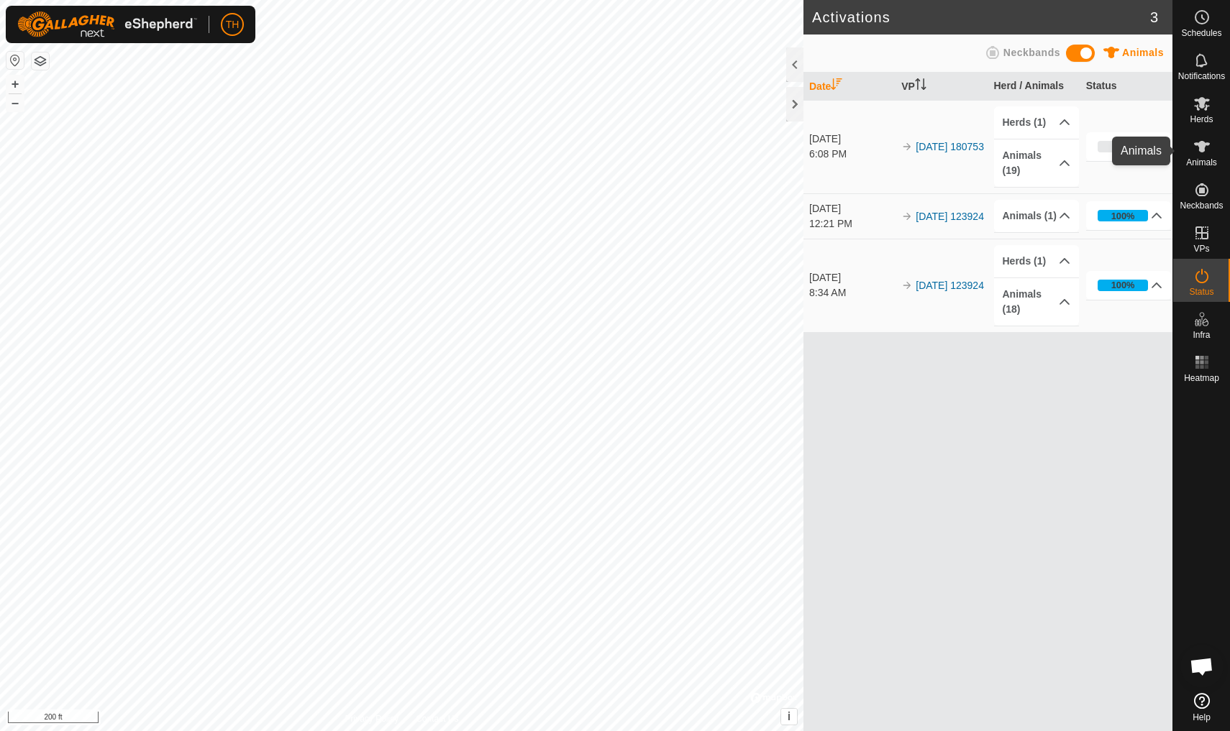
click at [951, 149] on icon at bounding box center [1202, 147] width 16 height 12
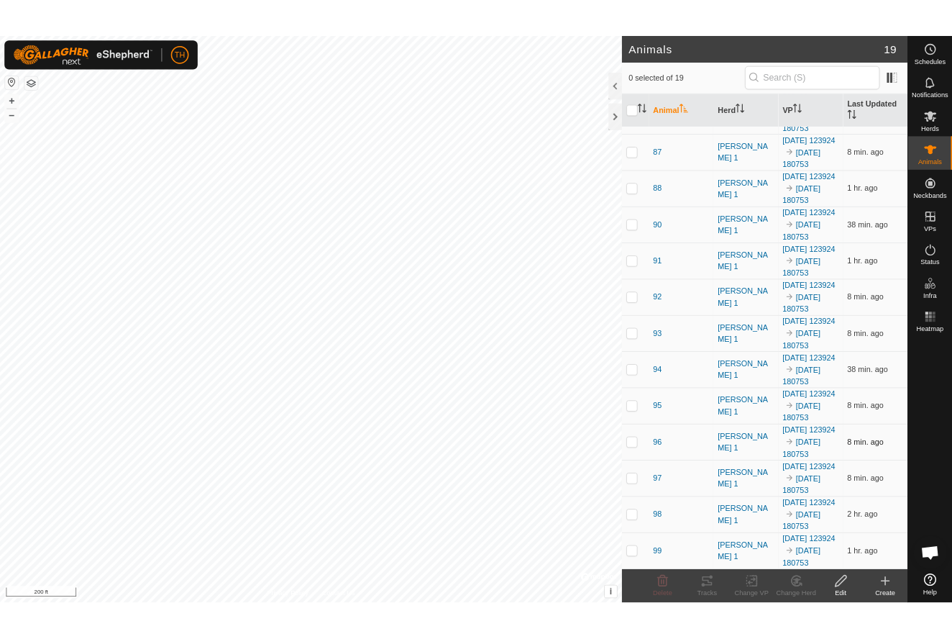
scroll to position [605, 0]
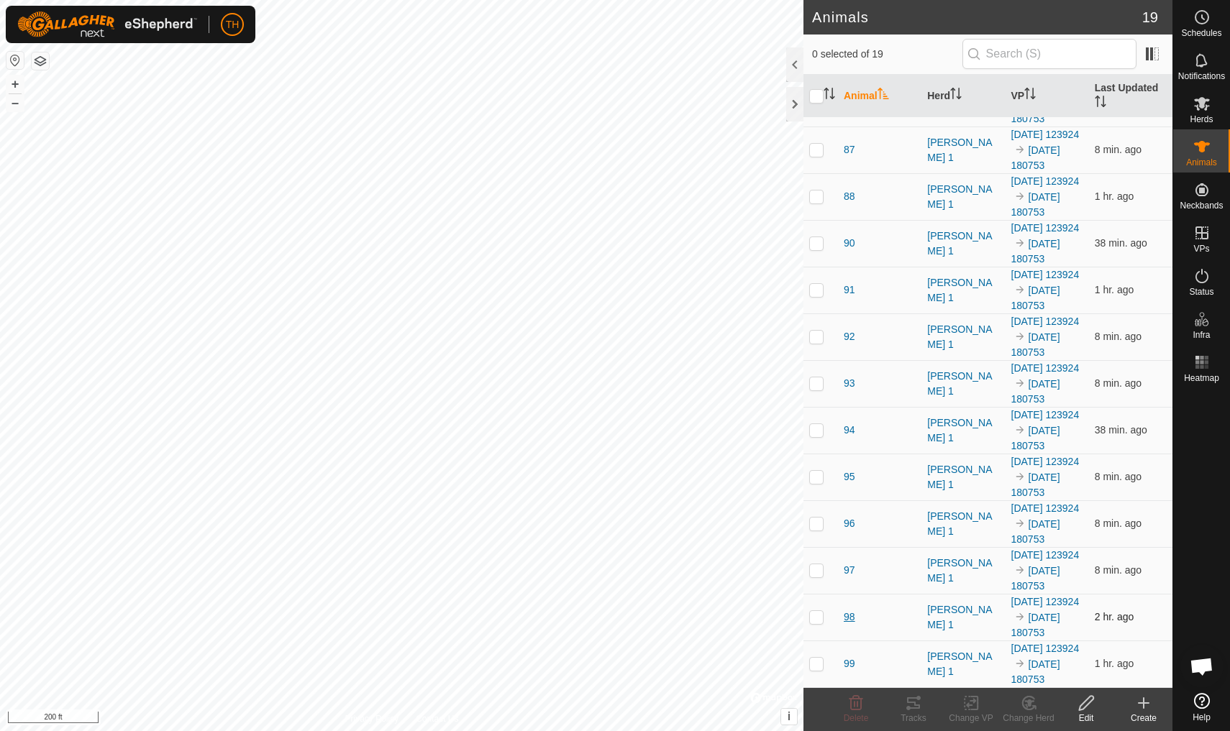
click at [848, 610] on span "98" at bounding box center [850, 617] width 12 height 15
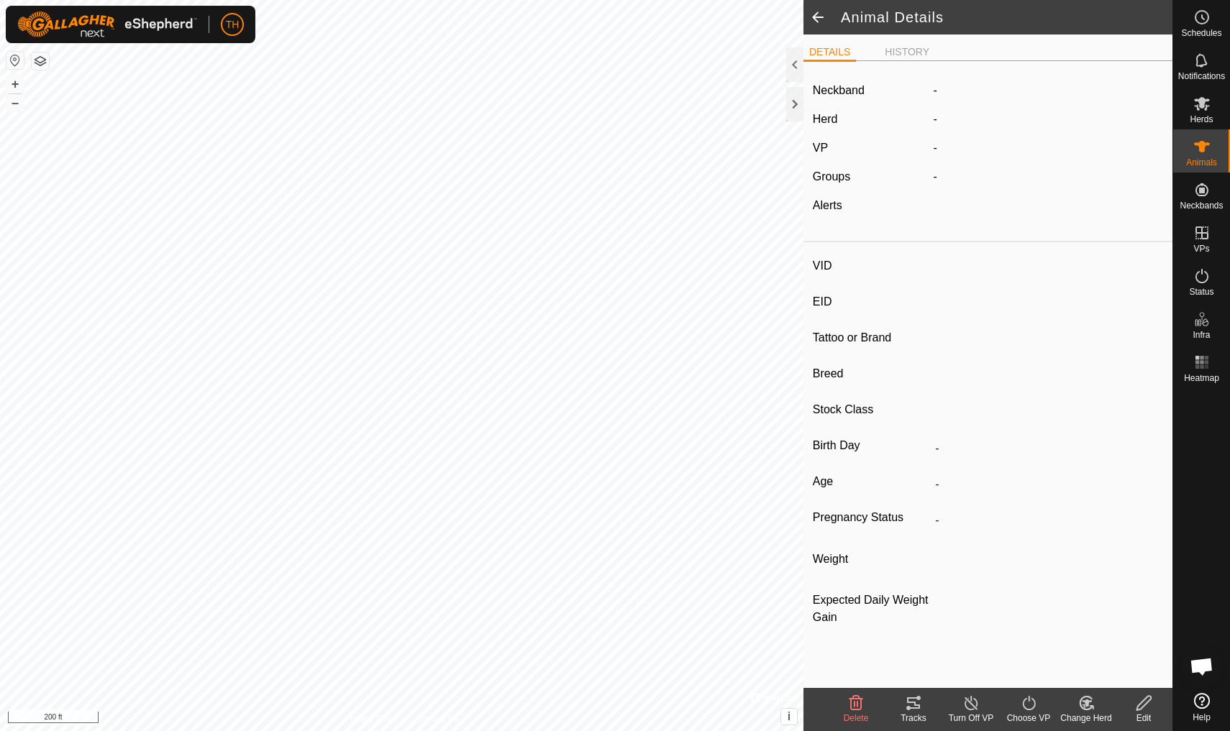
type input "98"
type input "-"
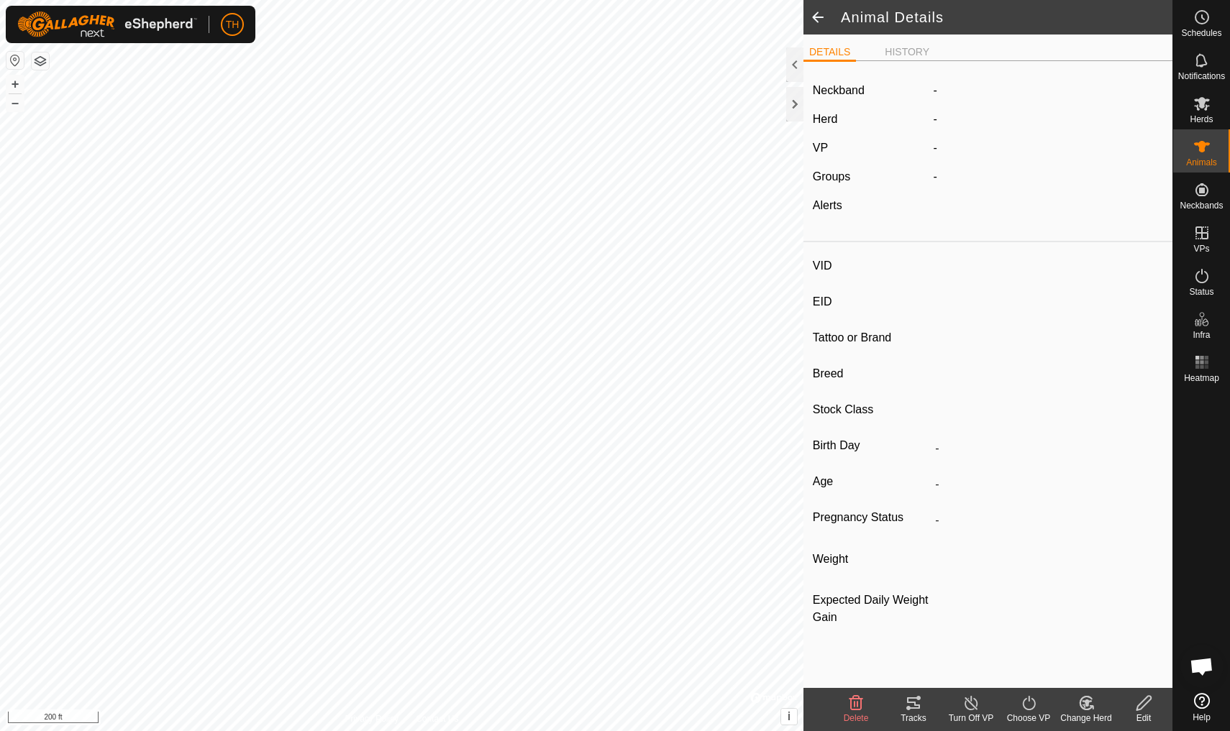
type input "0 kg"
type input "-"
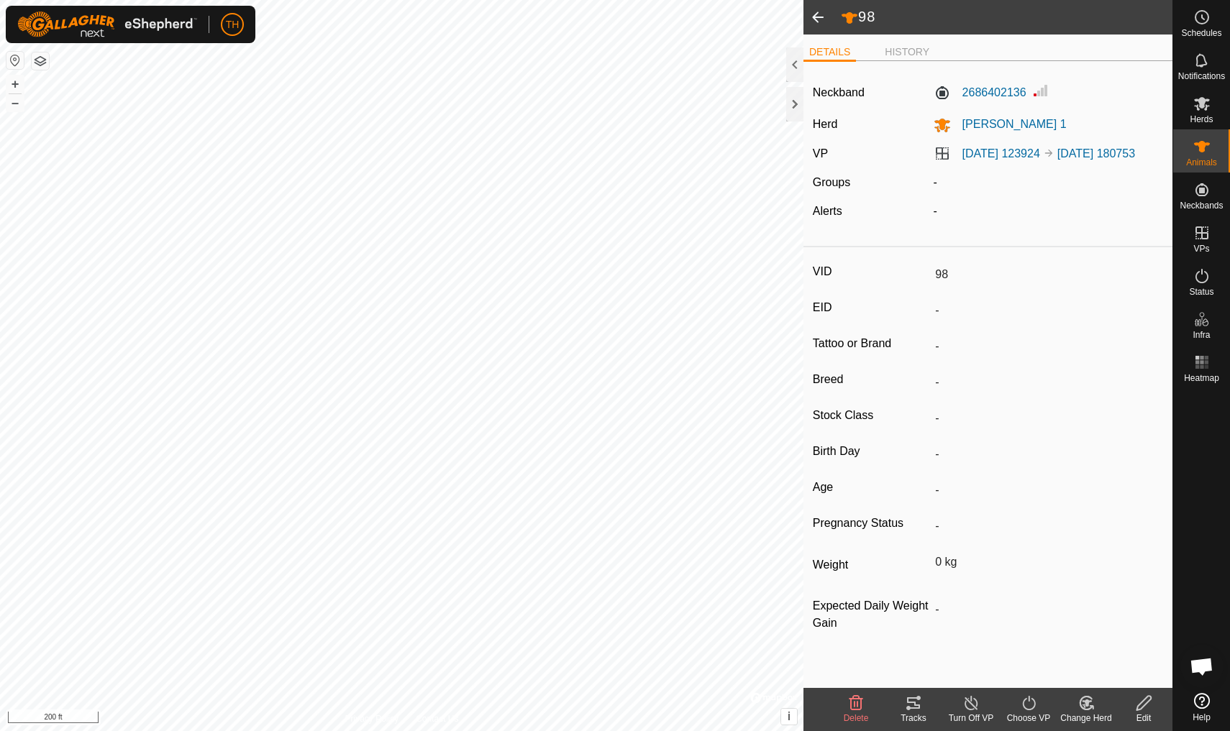
click at [817, 10] on span at bounding box center [817, 17] width 29 height 35
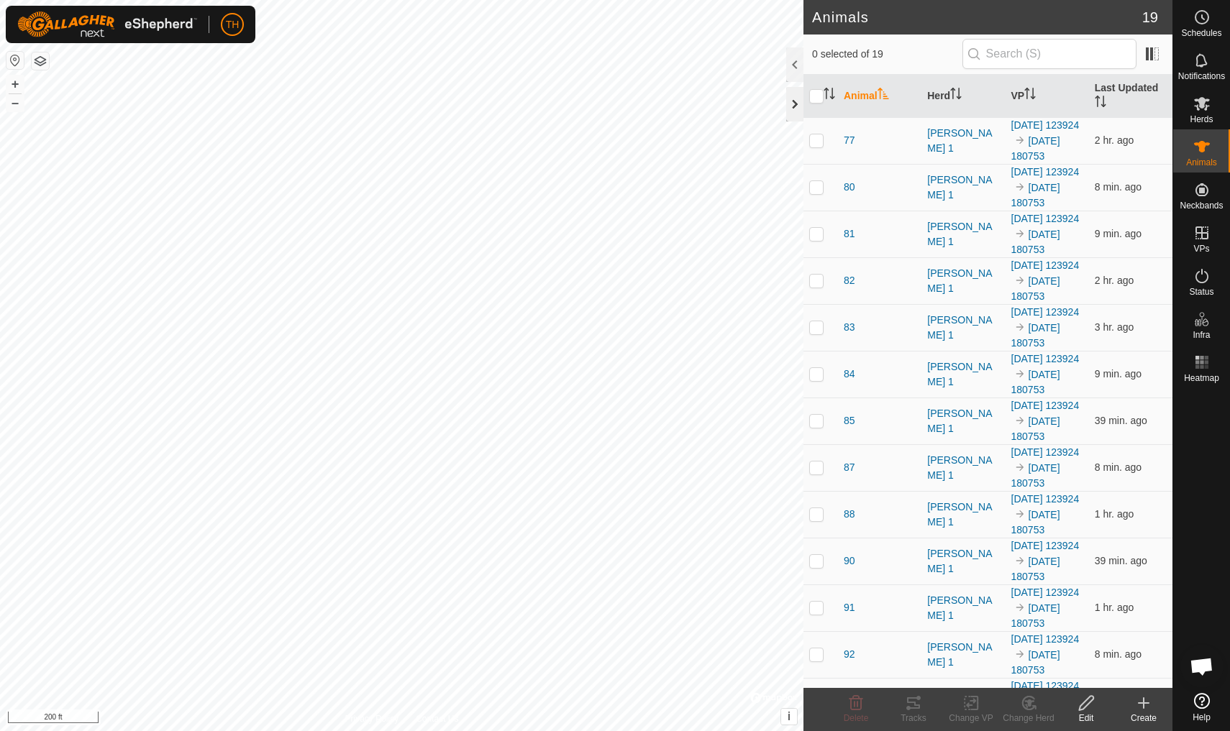
click at [795, 102] on div at bounding box center [794, 104] width 17 height 35
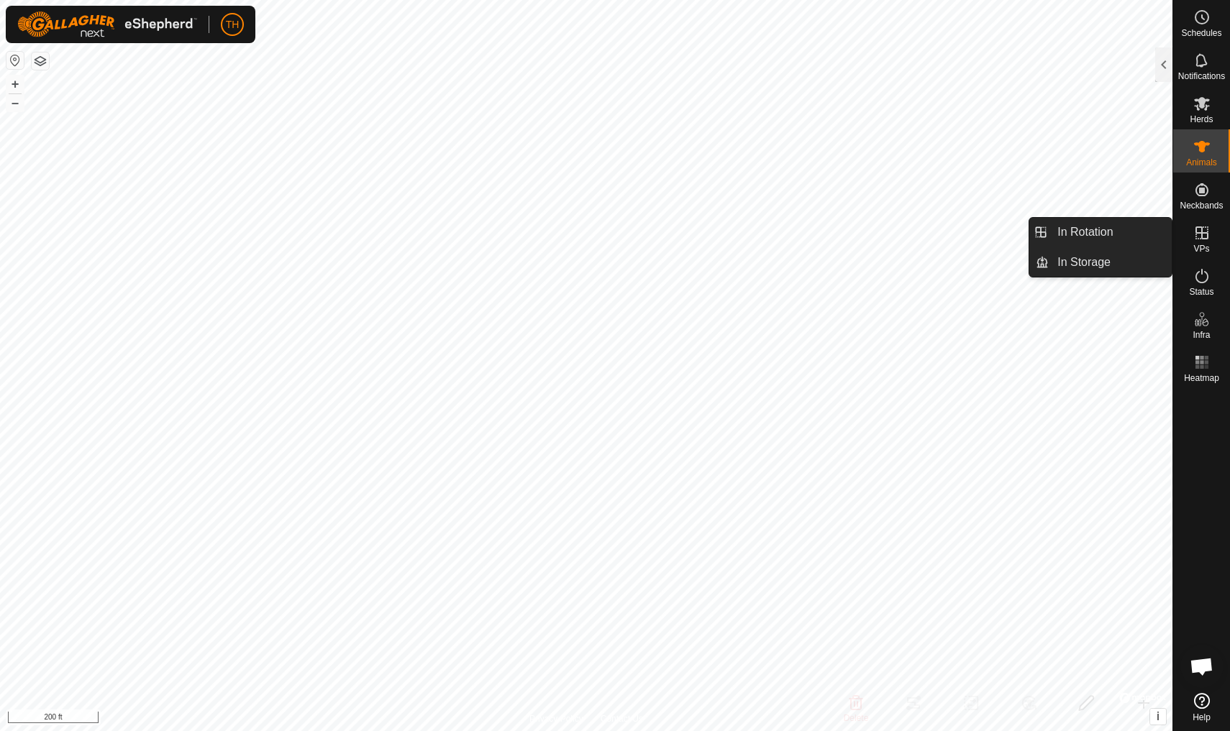
click at [951, 237] on icon at bounding box center [1201, 232] width 17 height 17
click at [951, 64] on div at bounding box center [1163, 64] width 17 height 35
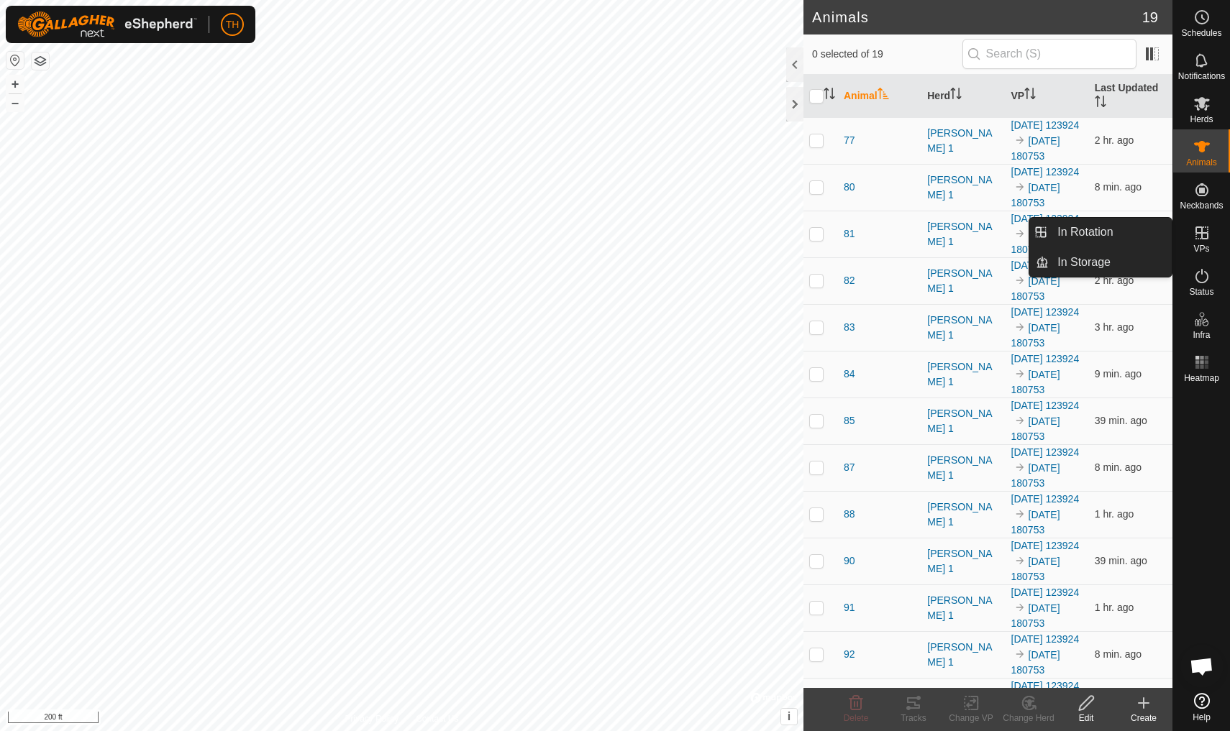
click at [951, 229] on icon at bounding box center [1201, 232] width 17 height 17
click at [951, 224] on span "In Rotation" at bounding box center [1084, 232] width 55 height 17
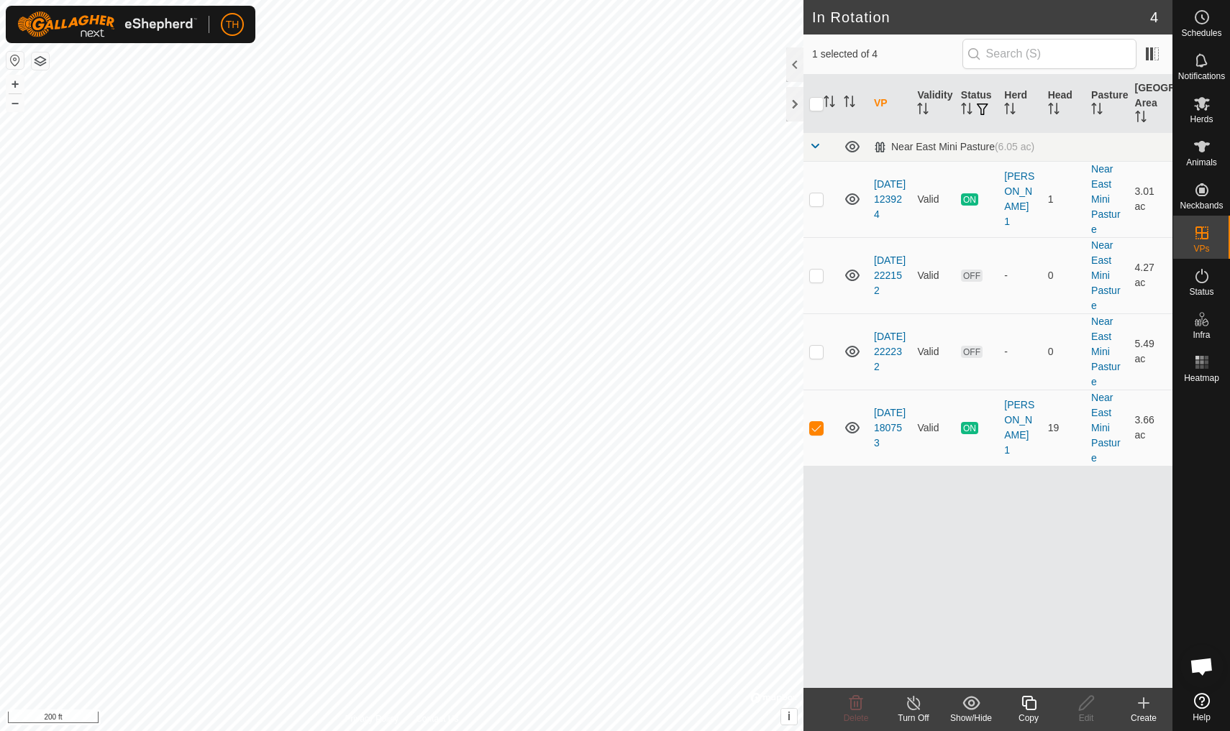
click at [951, 638] on icon at bounding box center [1143, 703] width 17 height 17
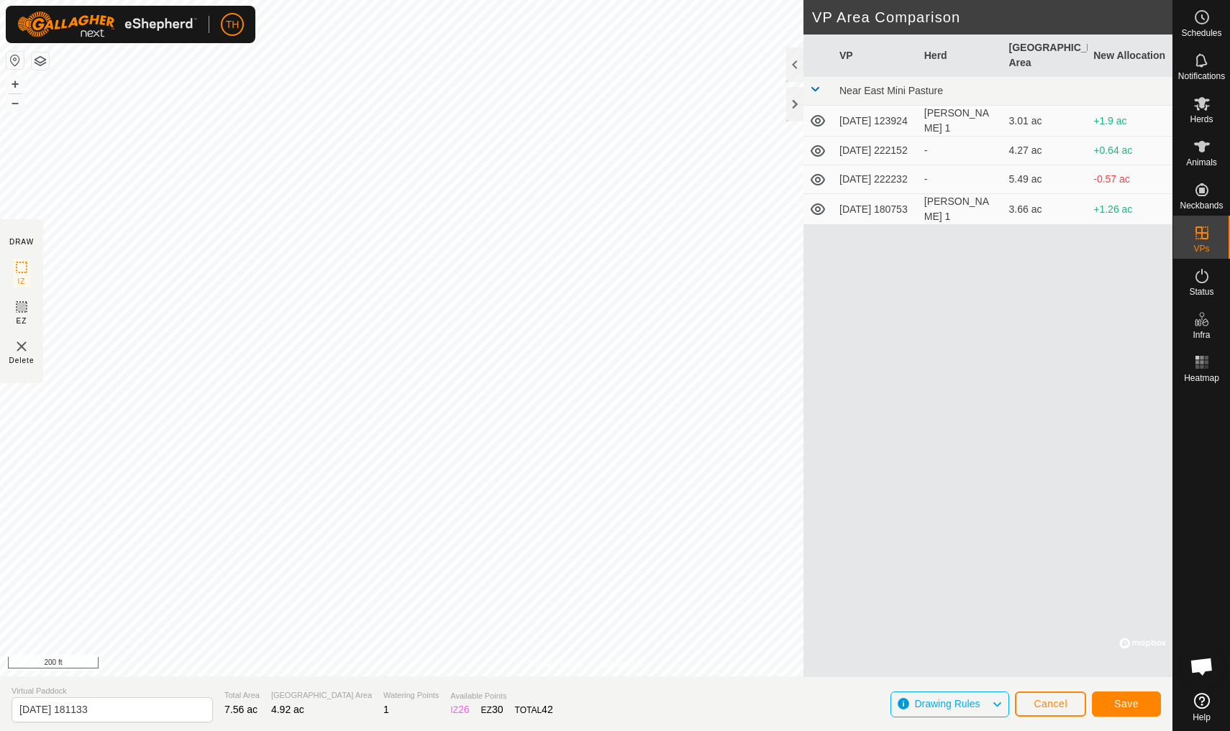
click at [951, 638] on span "Save" at bounding box center [1126, 704] width 24 height 12
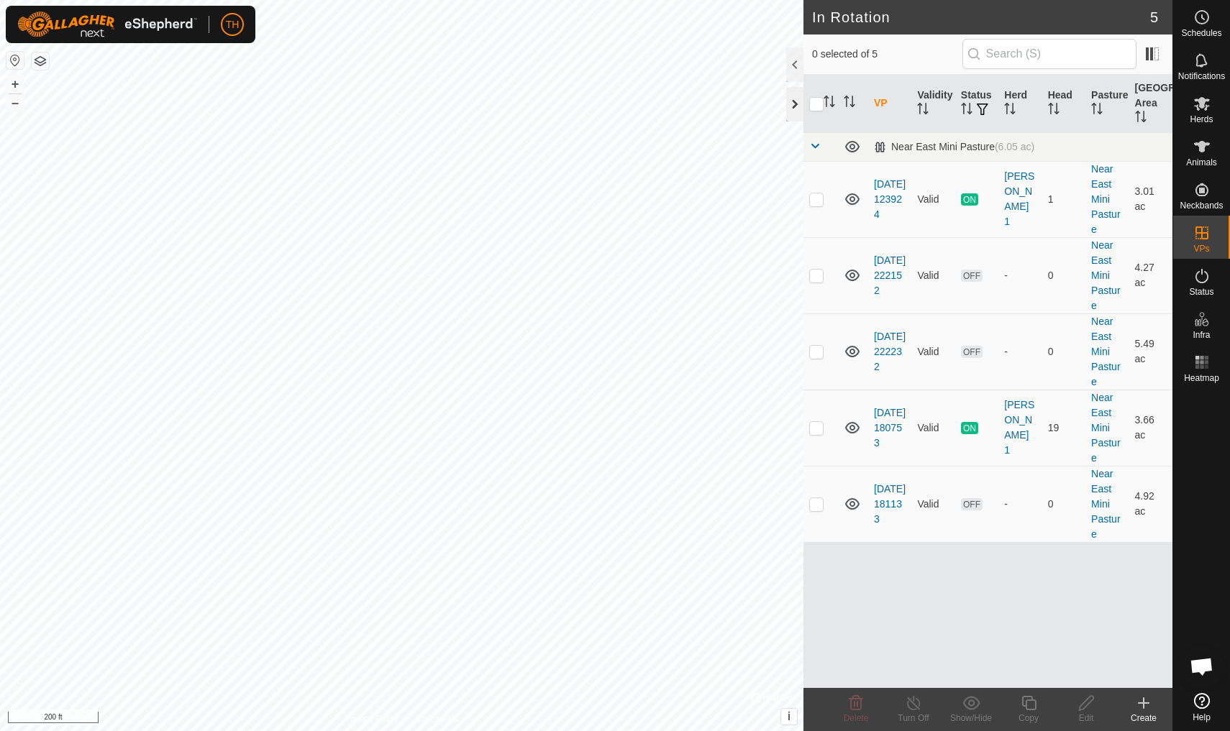
click at [795, 101] on div at bounding box center [794, 104] width 17 height 35
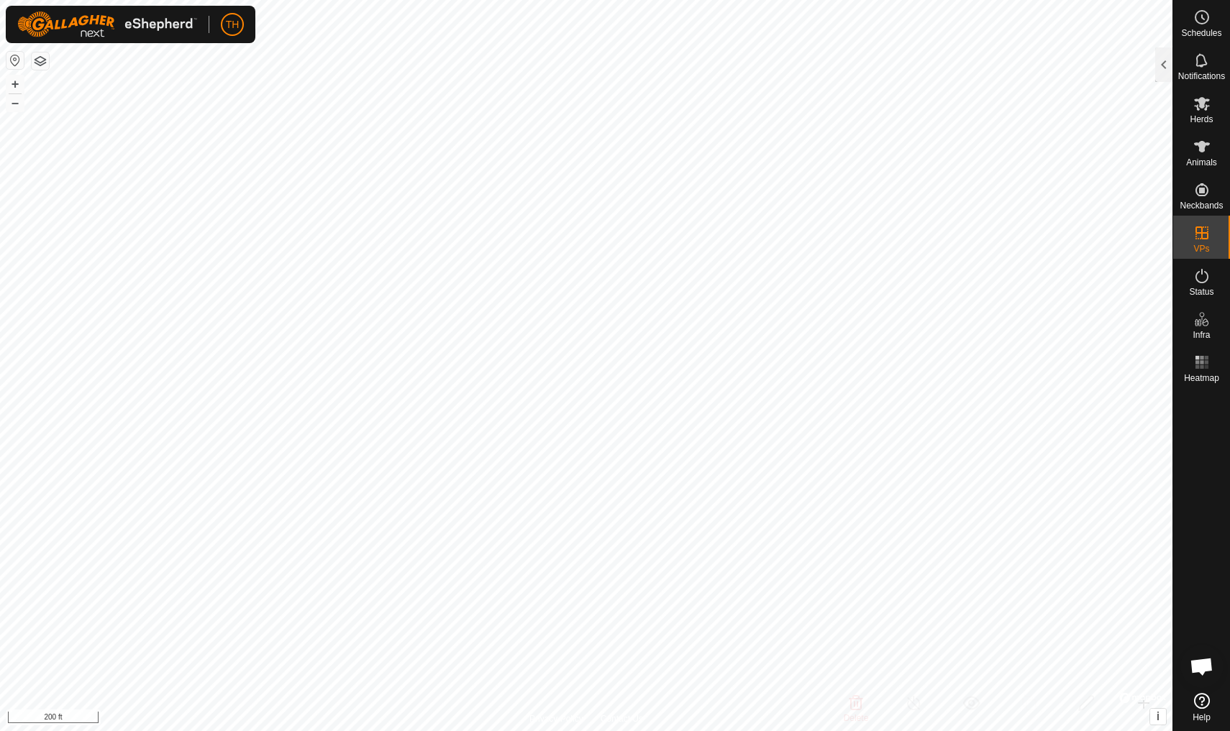
click at [568, 0] on html "TH Schedules Notifications Herds Animals Neckbands VPs Status Infra Heatmap Hel…" at bounding box center [615, 365] width 1230 height 731
